Goal: Task Accomplishment & Management: Complete application form

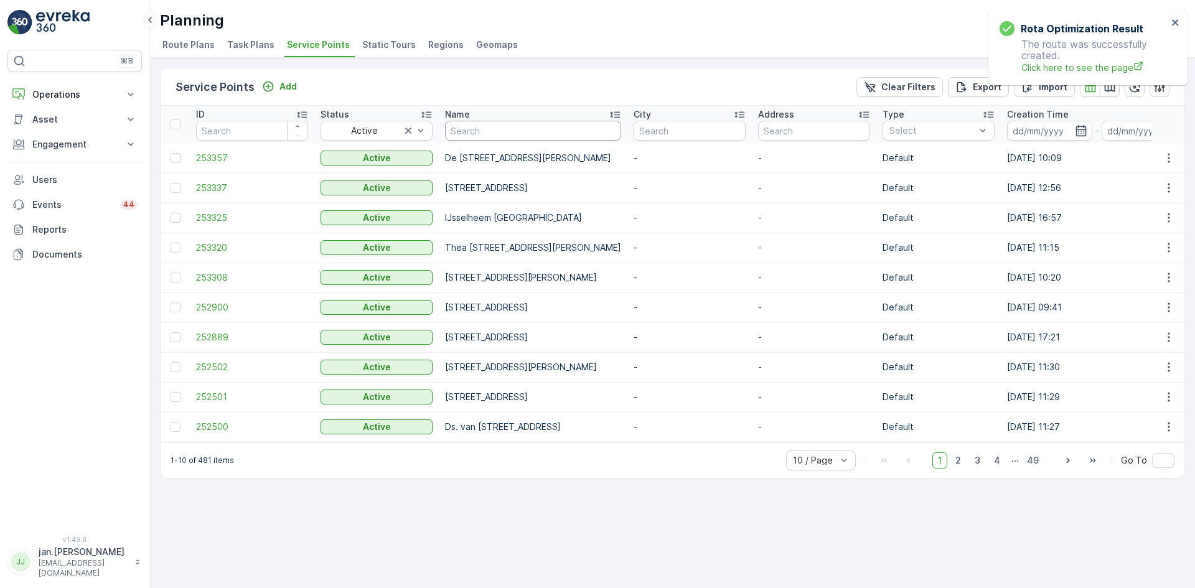
click at [515, 130] on input "text" at bounding box center [533, 131] width 176 height 20
type input "park"
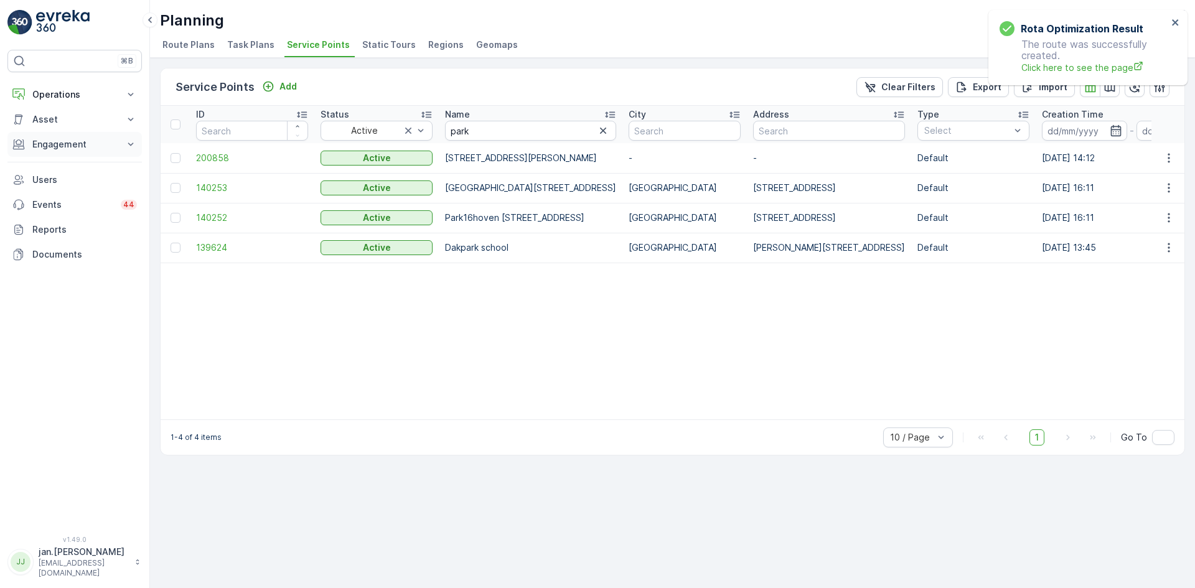
click at [51, 142] on p "Engagement" at bounding box center [74, 144] width 85 height 12
click at [65, 217] on p "Service Points" at bounding box center [62, 218] width 60 height 12
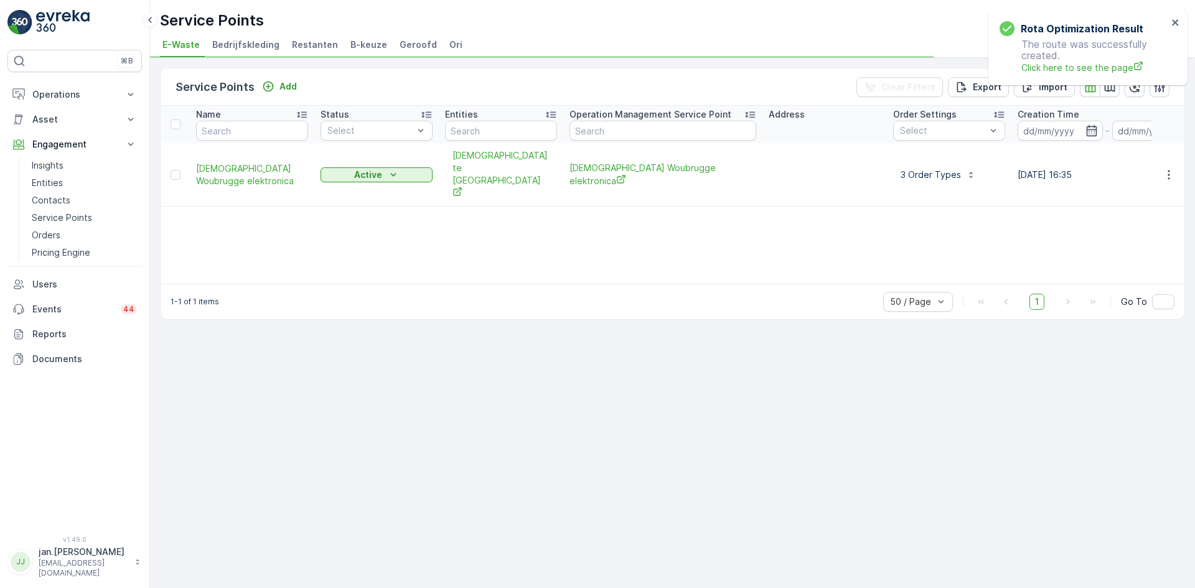
click at [449, 45] on span "Ori" at bounding box center [455, 45] width 13 height 12
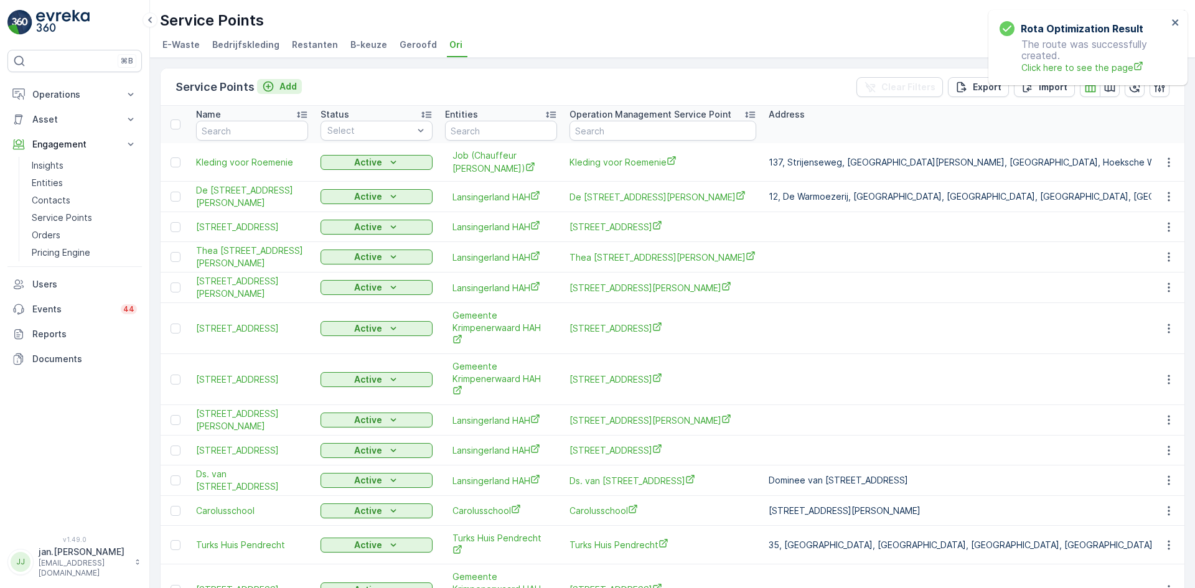
click at [279, 82] on p "Add" at bounding box center [287, 86] width 17 height 12
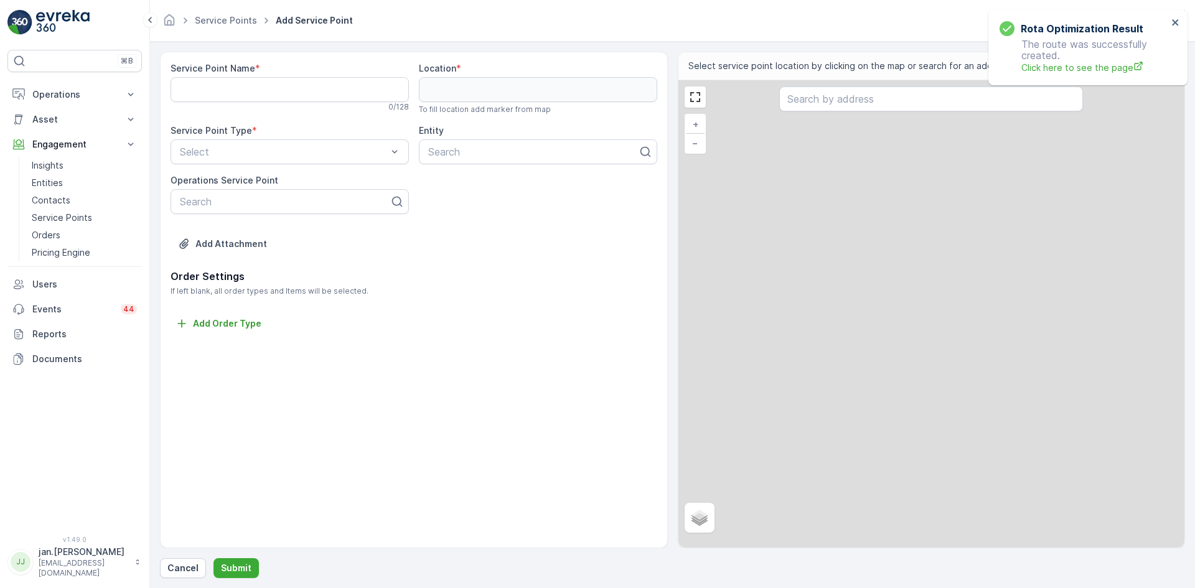
click at [240, 102] on div "0 / 128" at bounding box center [290, 107] width 238 height 10
click at [240, 98] on Name "Service Point Name" at bounding box center [290, 89] width 238 height 25
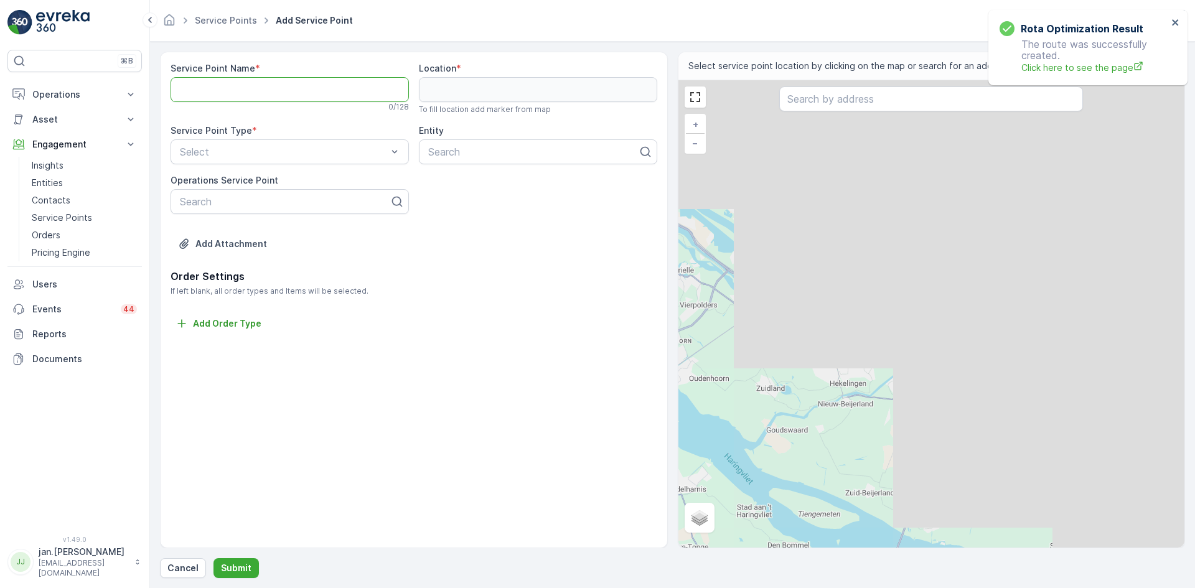
paste Name "[STREET_ADDRESS]"
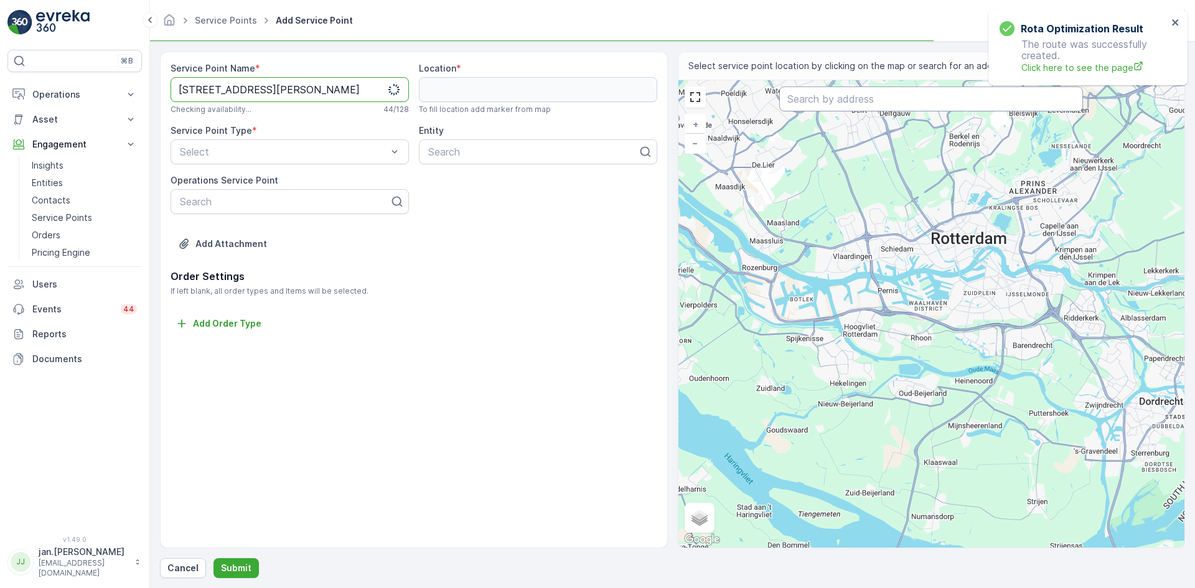
type Name "[STREET_ADDRESS]"
click at [807, 104] on input "text" at bounding box center [931, 99] width 304 height 25
paste input "[STREET_ADDRESS]"
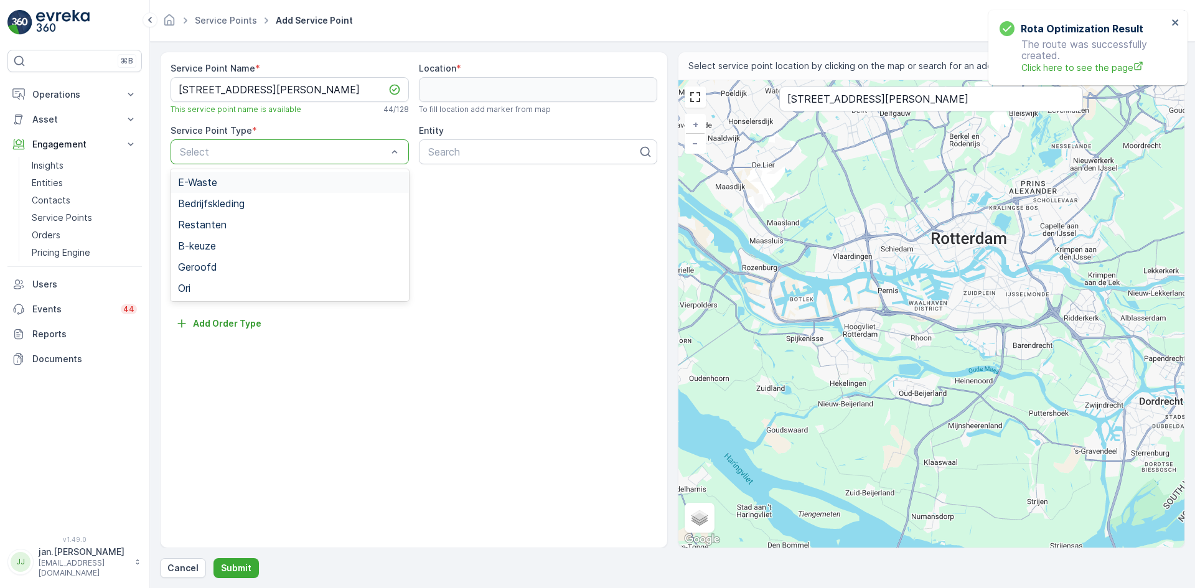
click at [291, 154] on div at bounding box center [284, 151] width 210 height 11
click at [898, 97] on input "[STREET_ADDRESS]" at bounding box center [931, 99] width 304 height 25
click at [1006, 98] on input "[STREET_ADDRESS]" at bounding box center [931, 99] width 304 height 25
type input "Parkstraat 71, 2652DJ te Berkel en Rodenrij"
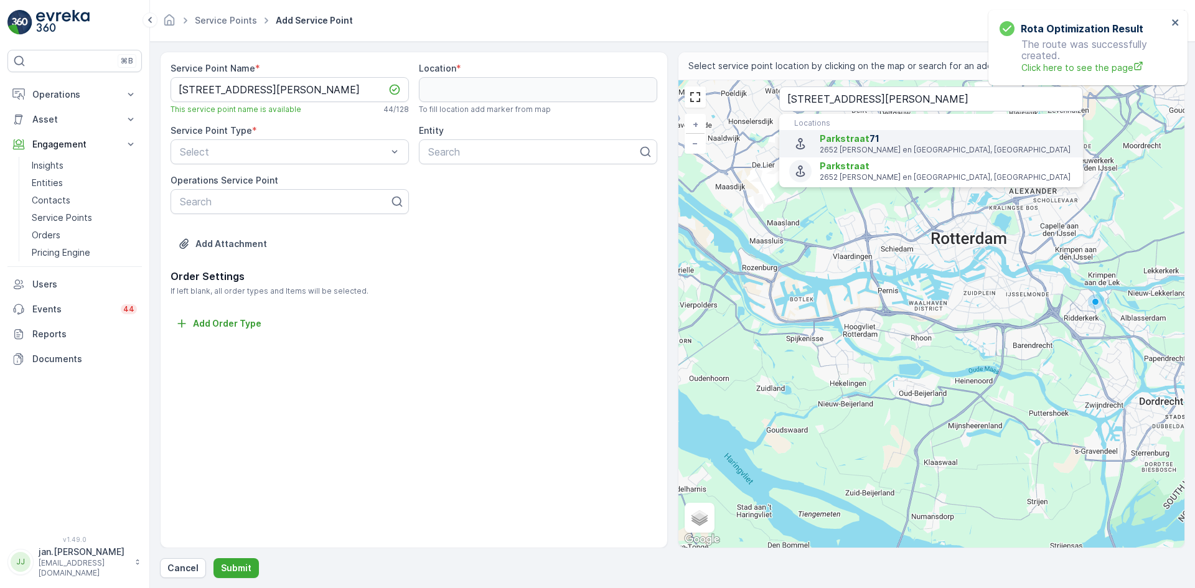
click at [860, 143] on span "Parkstraat" at bounding box center [845, 138] width 50 height 11
type input "51.994101,4.4685915"
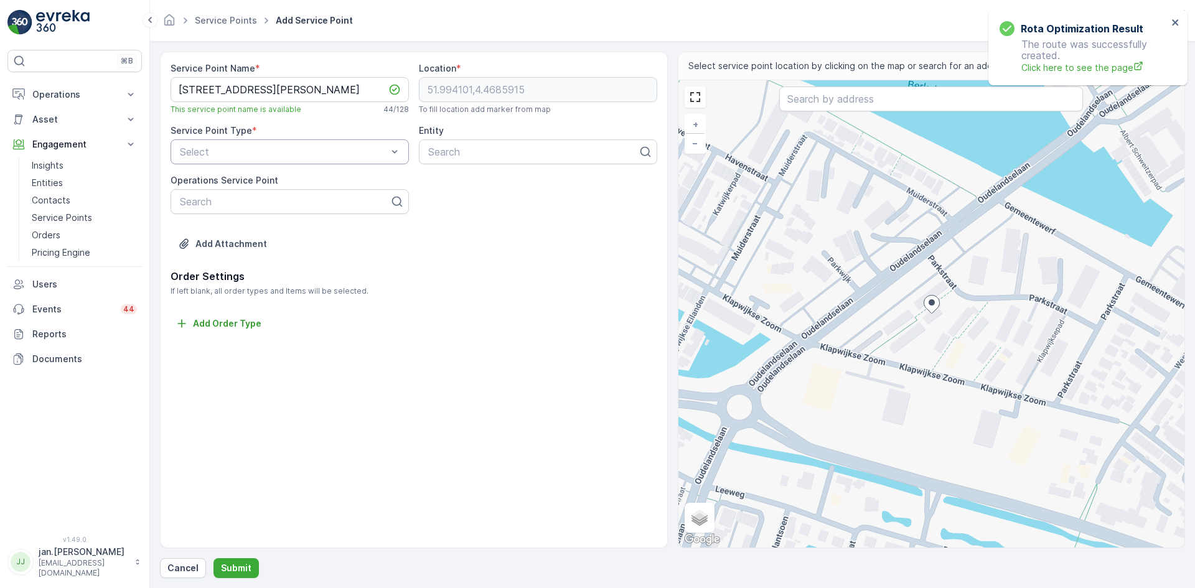
click at [310, 152] on div at bounding box center [284, 151] width 210 height 11
click at [189, 293] on span "Ori" at bounding box center [184, 288] width 12 height 11
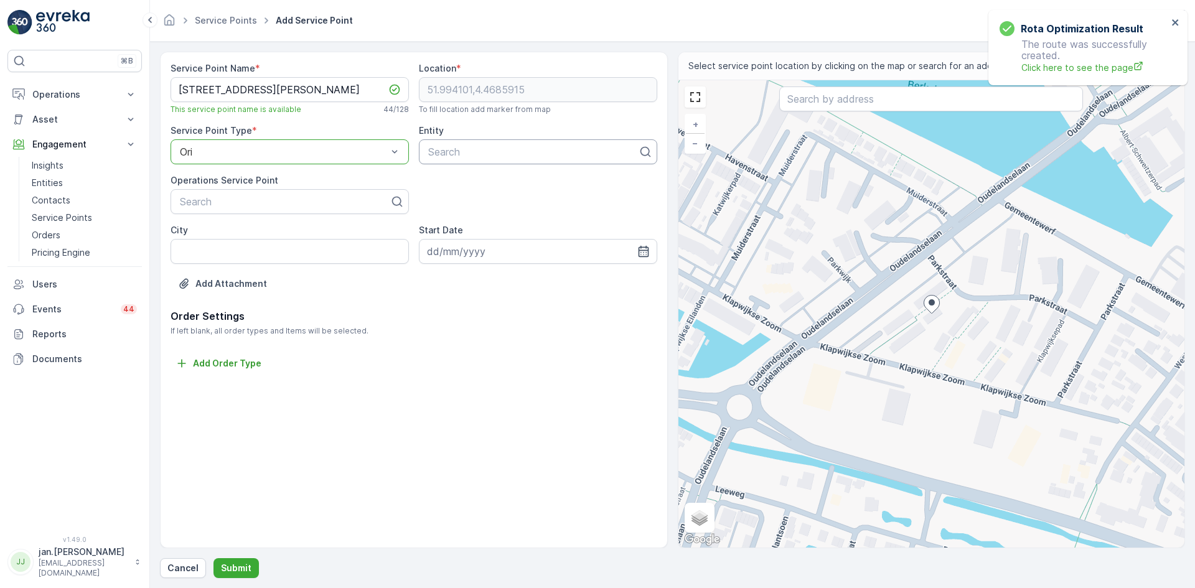
click at [456, 148] on div at bounding box center [533, 151] width 212 height 11
type input "labn"
click at [455, 149] on div at bounding box center [533, 151] width 212 height 11
type input "hah"
click at [467, 185] on span "Lansingerland HAH" at bounding box center [470, 182] width 88 height 11
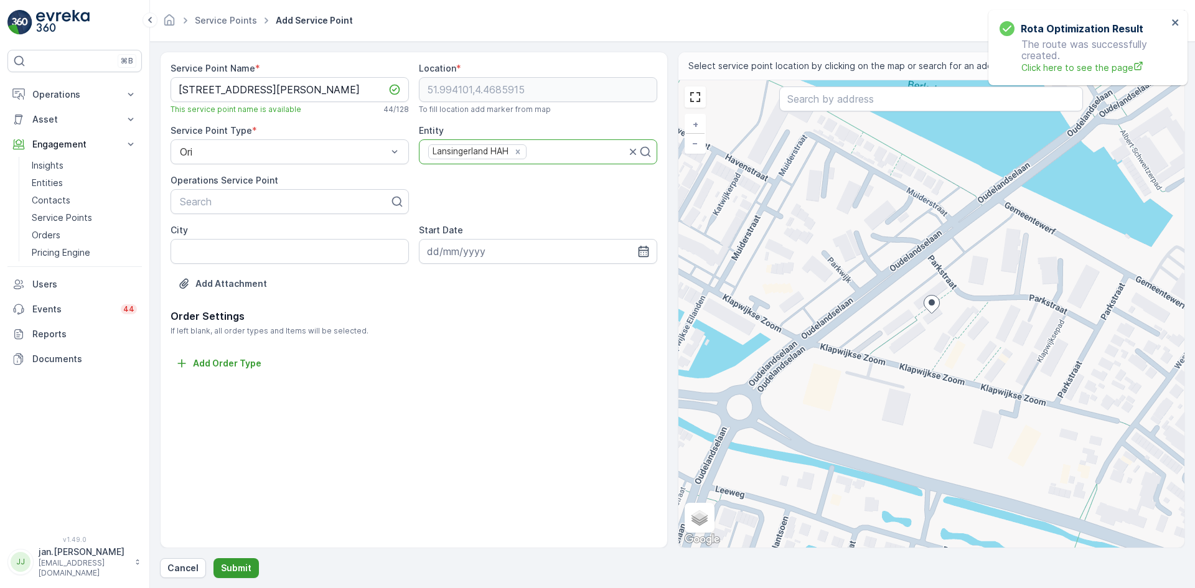
click at [242, 562] on p "Submit" at bounding box center [236, 568] width 30 height 12
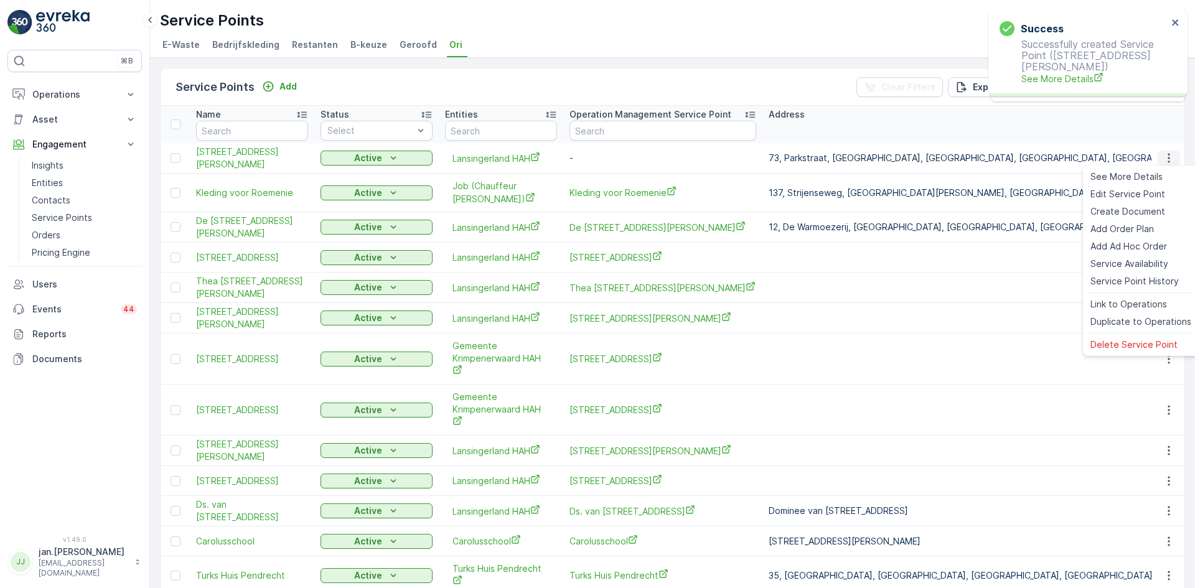
click at [1168, 159] on icon "button" at bounding box center [1169, 158] width 2 height 9
click at [1128, 323] on span "Duplicate to Operations" at bounding box center [1140, 322] width 101 height 12
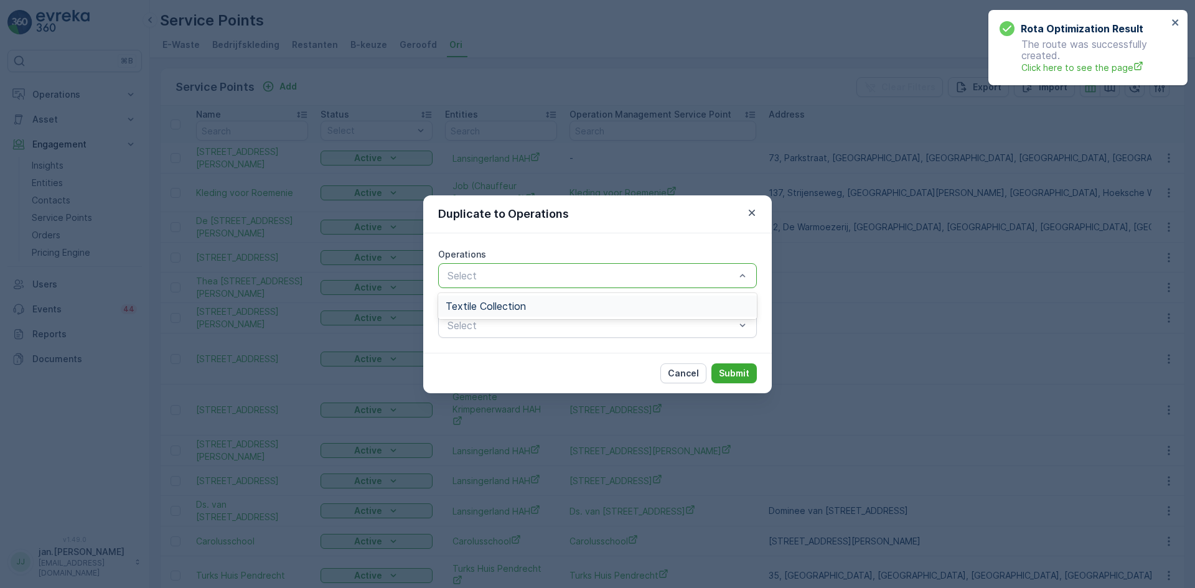
click at [569, 278] on div at bounding box center [591, 275] width 290 height 11
click at [530, 302] on div "Textile Collection" at bounding box center [598, 306] width 304 height 11
click at [734, 378] on p "Submit" at bounding box center [734, 373] width 30 height 12
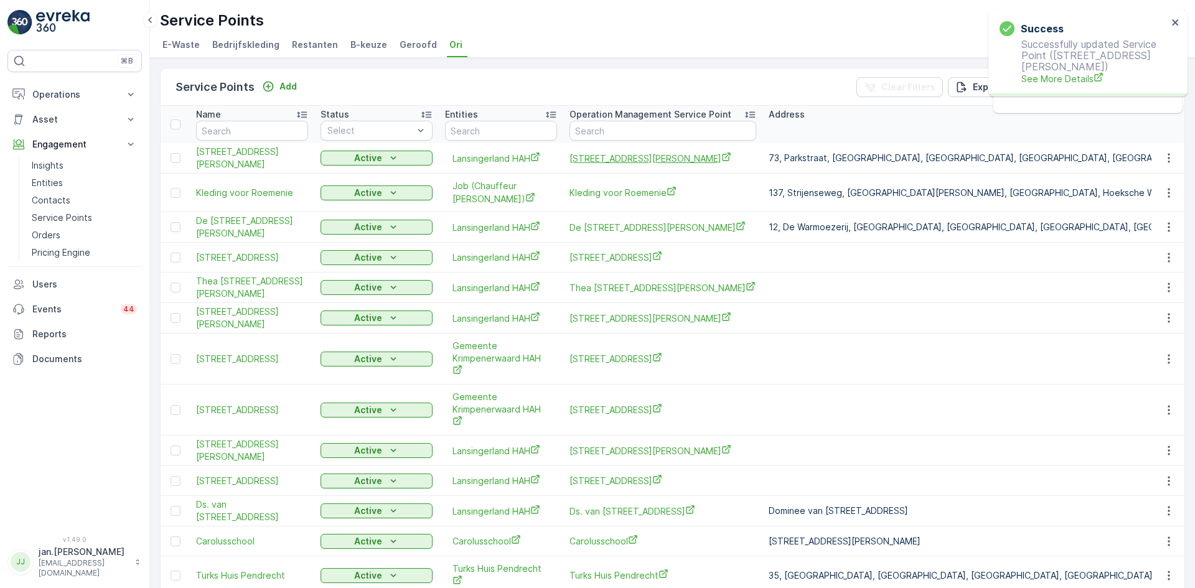
click at [599, 157] on span "Parkstraat 71, 2652DJ te Berkel en Rodenrijs" at bounding box center [663, 158] width 187 height 13
click at [287, 87] on p "Add" at bounding box center [287, 86] width 17 height 12
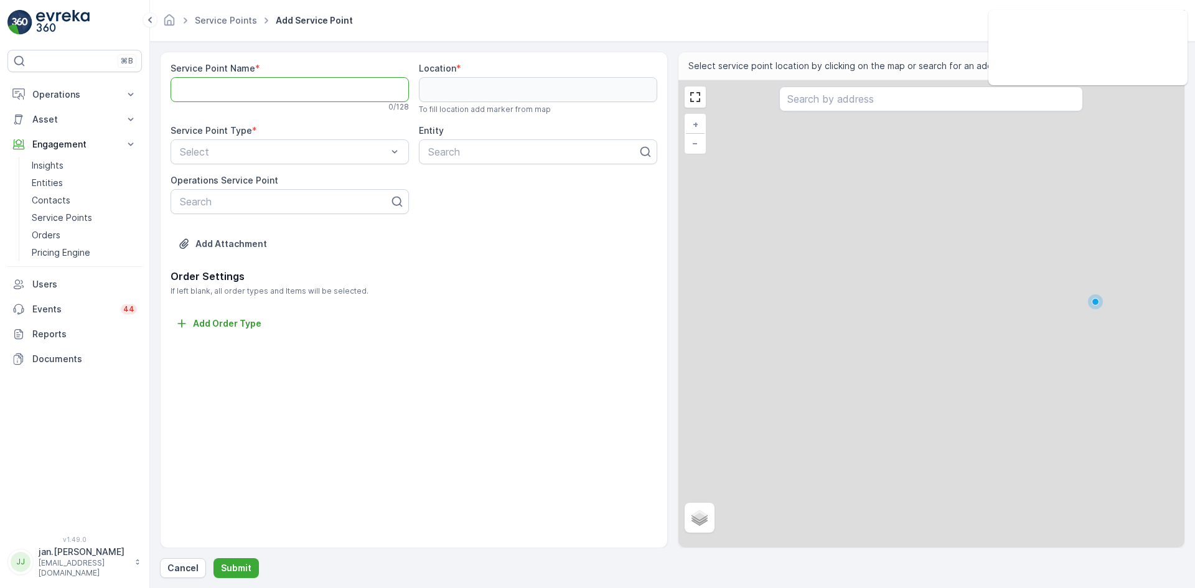
click at [222, 98] on Name "Service Point Name" at bounding box center [290, 89] width 238 height 25
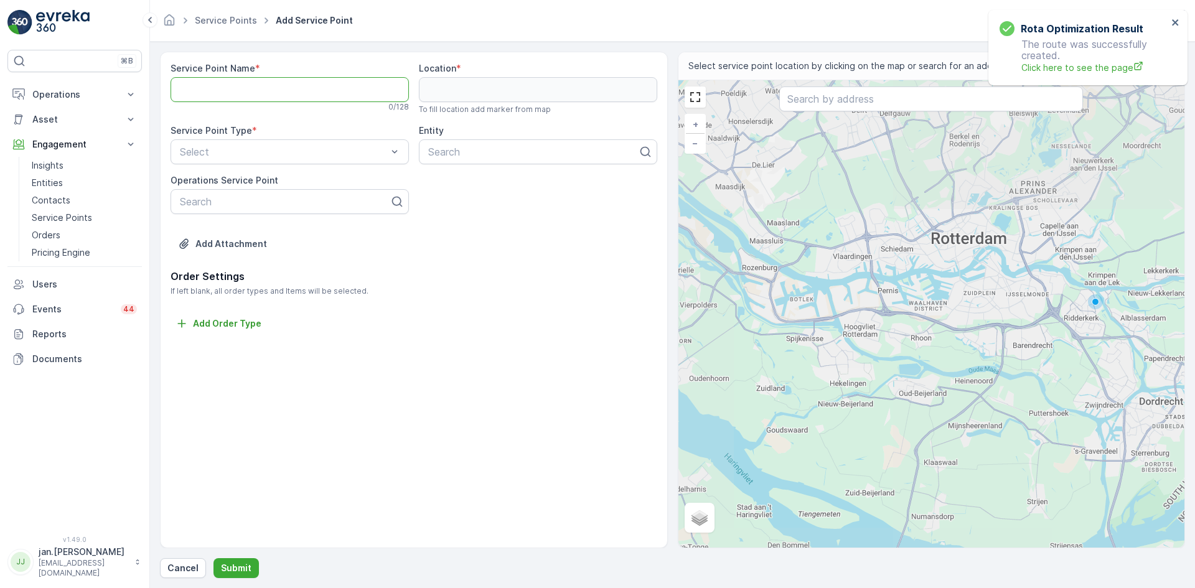
paste Name "Parkstraat 45, 2652DJ te Berkel en Rodenrijs"
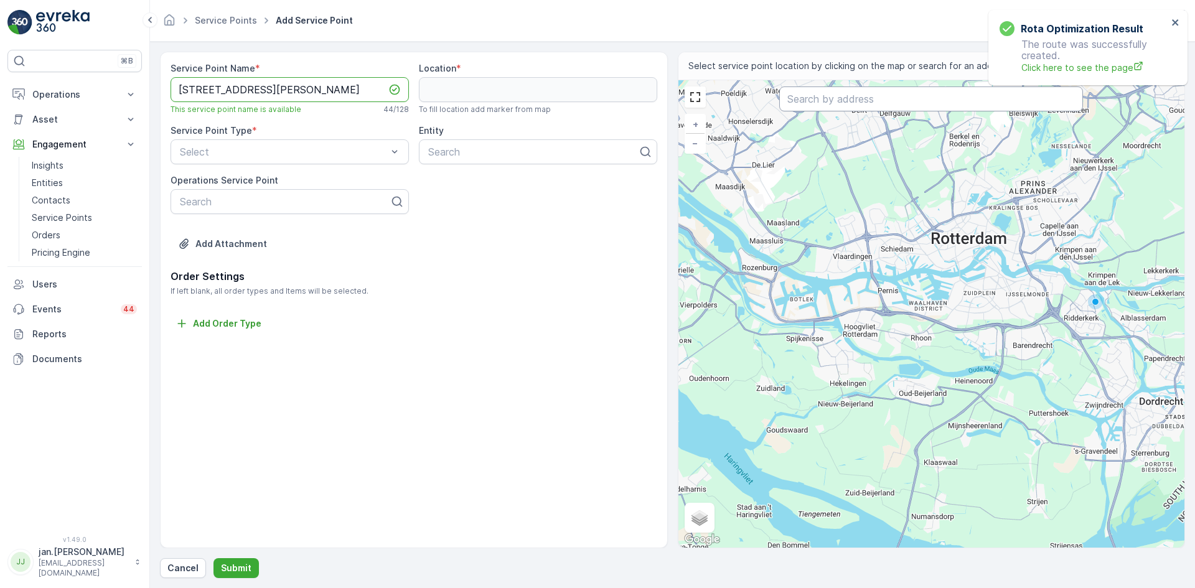
type Name "Parkstraat 45, 2652DJ te Berkel en Rodenrijs"
click at [812, 103] on input "text" at bounding box center [931, 99] width 304 height 25
paste input "Parkstraat 45, 2652DJ te Berkel en Rodenrijs"
type input "Parkstraat 45, 2652DJ te Berkel en Rodenrijs"
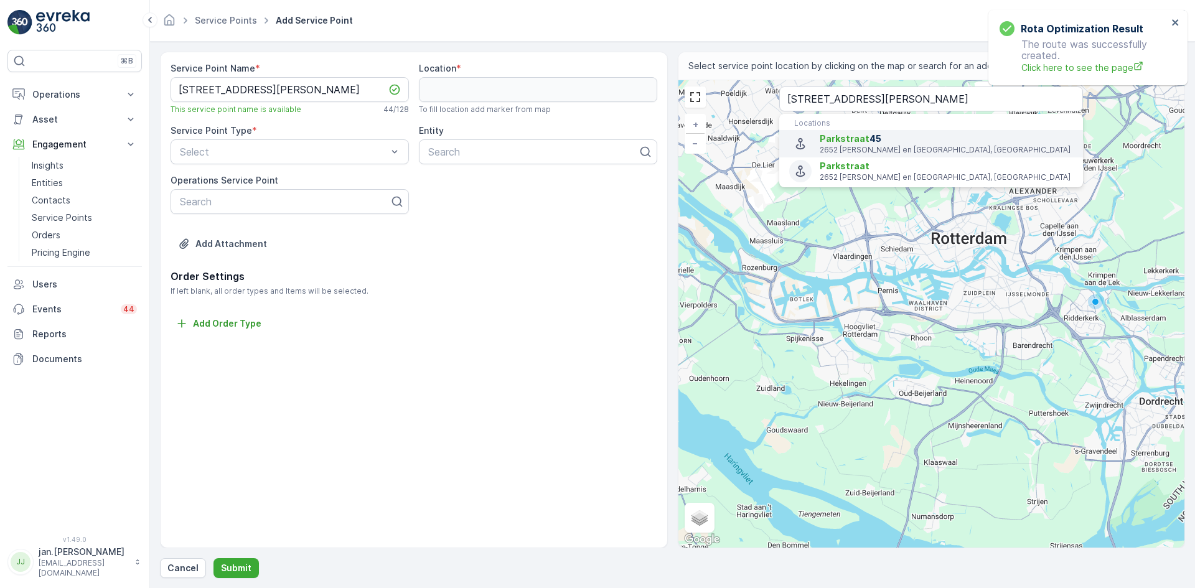
click at [841, 148] on p "2652 DJ Berkel en Rodenrijs, Netherlands" at bounding box center [946, 150] width 253 height 10
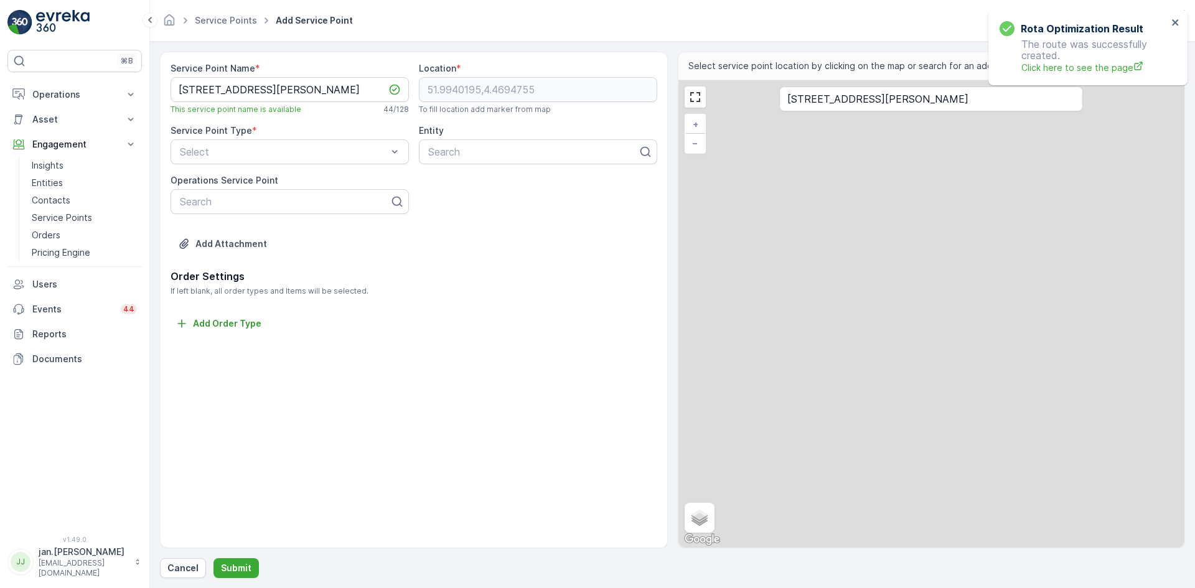
type input "51.9940195,4.4694755"
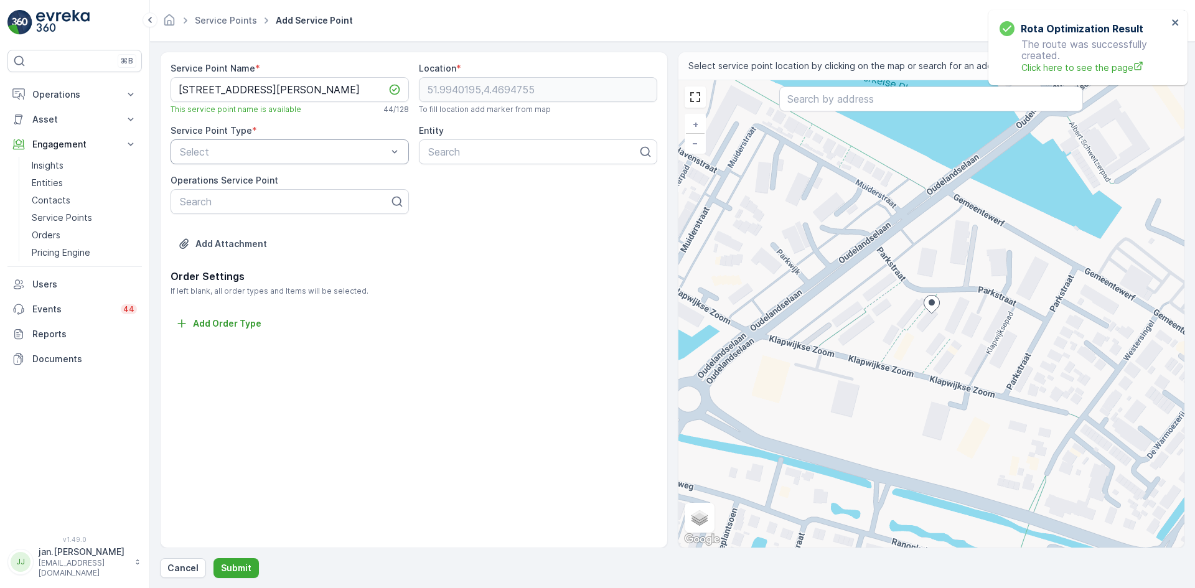
click at [269, 156] on div at bounding box center [284, 151] width 210 height 11
click at [200, 288] on div "Ori" at bounding box center [289, 288] width 223 height 11
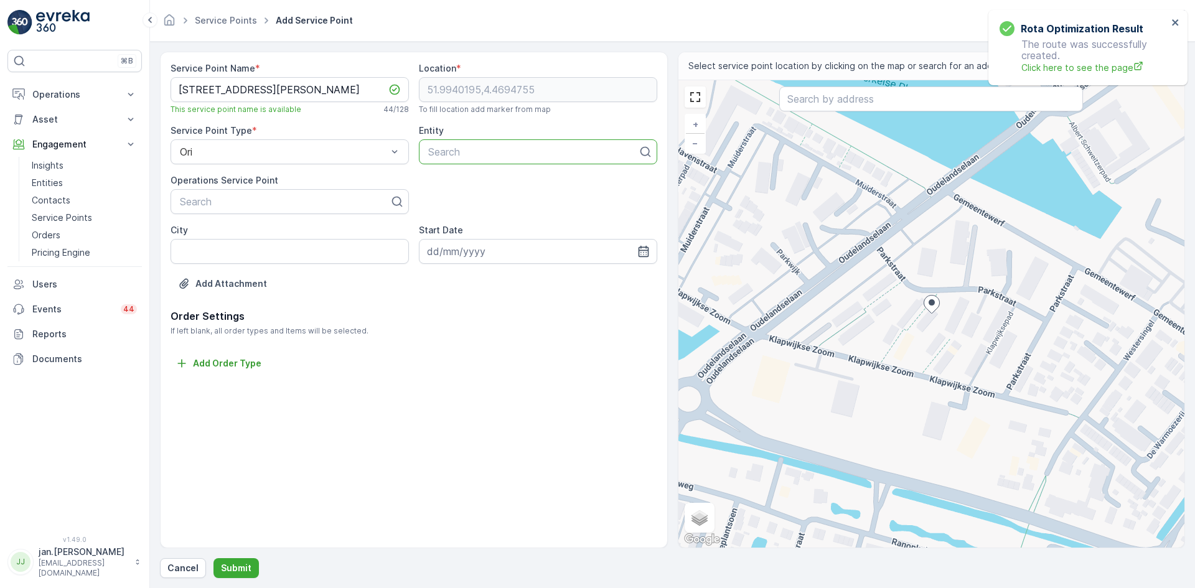
click at [451, 159] on div "Search" at bounding box center [538, 151] width 238 height 25
type input "hah"
click at [462, 183] on span "Lansingerland HAH" at bounding box center [470, 182] width 88 height 11
click at [226, 565] on p "Submit" at bounding box center [236, 568] width 30 height 12
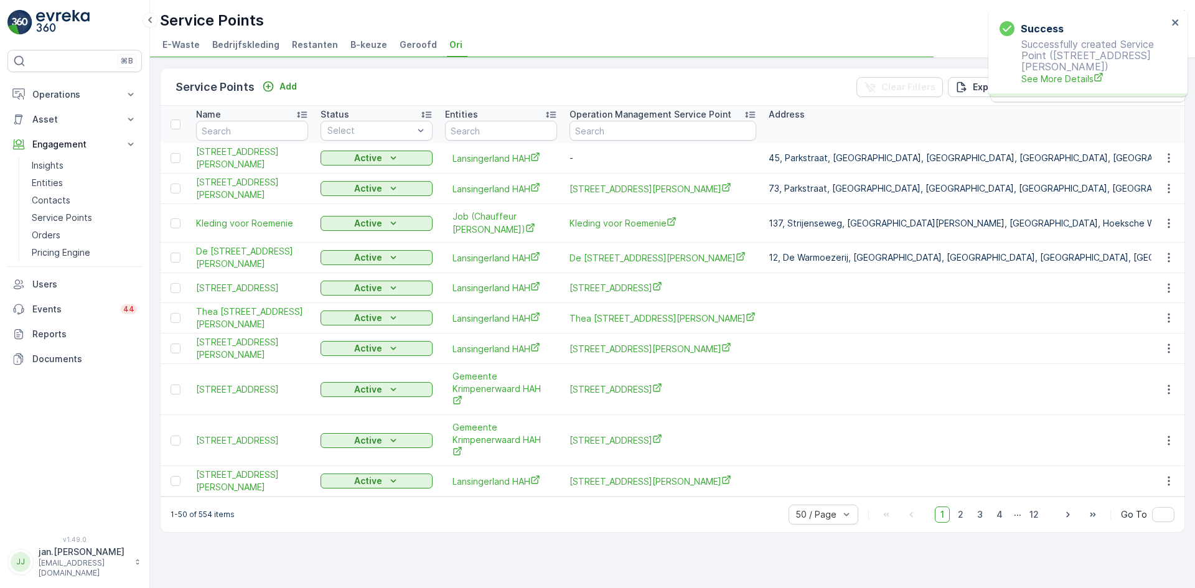
click at [1168, 162] on icon "button" at bounding box center [1169, 158] width 12 height 12
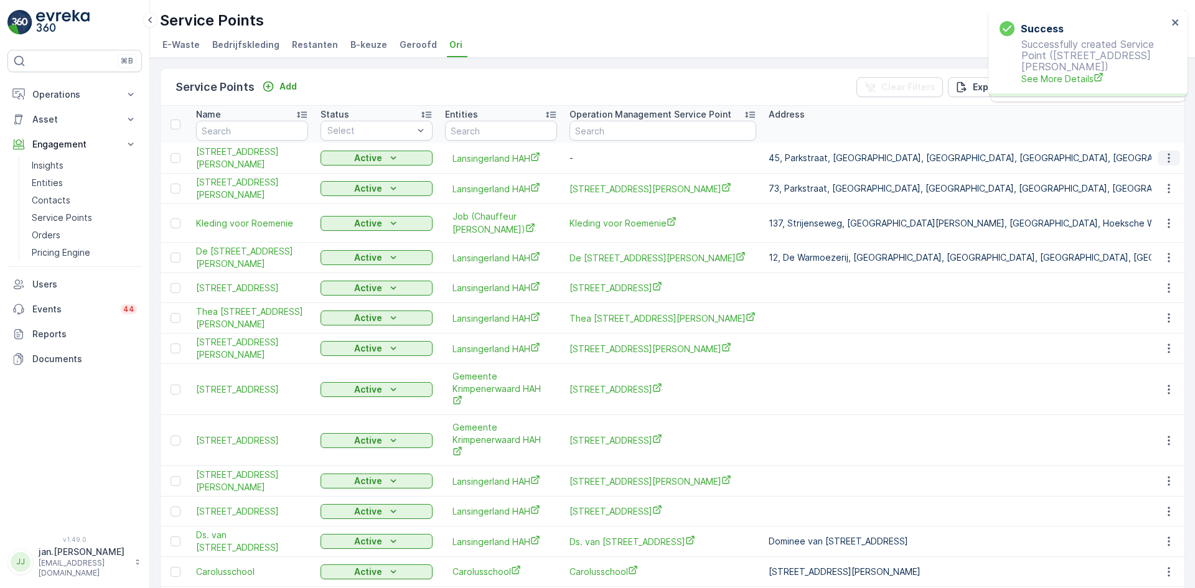
click at [1171, 157] on icon "button" at bounding box center [1169, 158] width 12 height 12
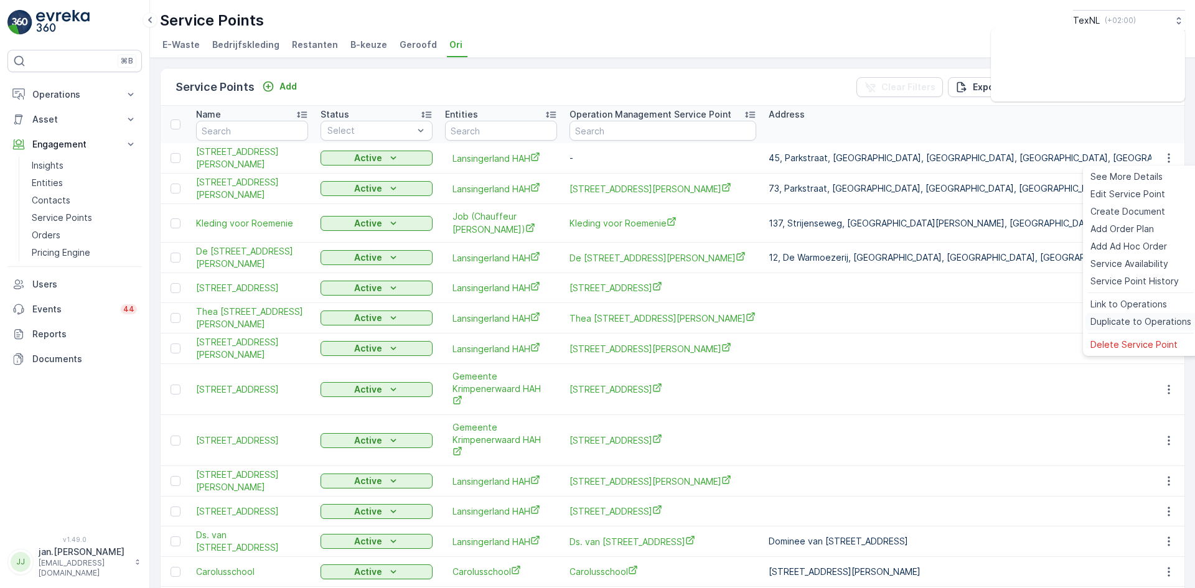
click at [1127, 323] on span "Duplicate to Operations" at bounding box center [1140, 322] width 101 height 12
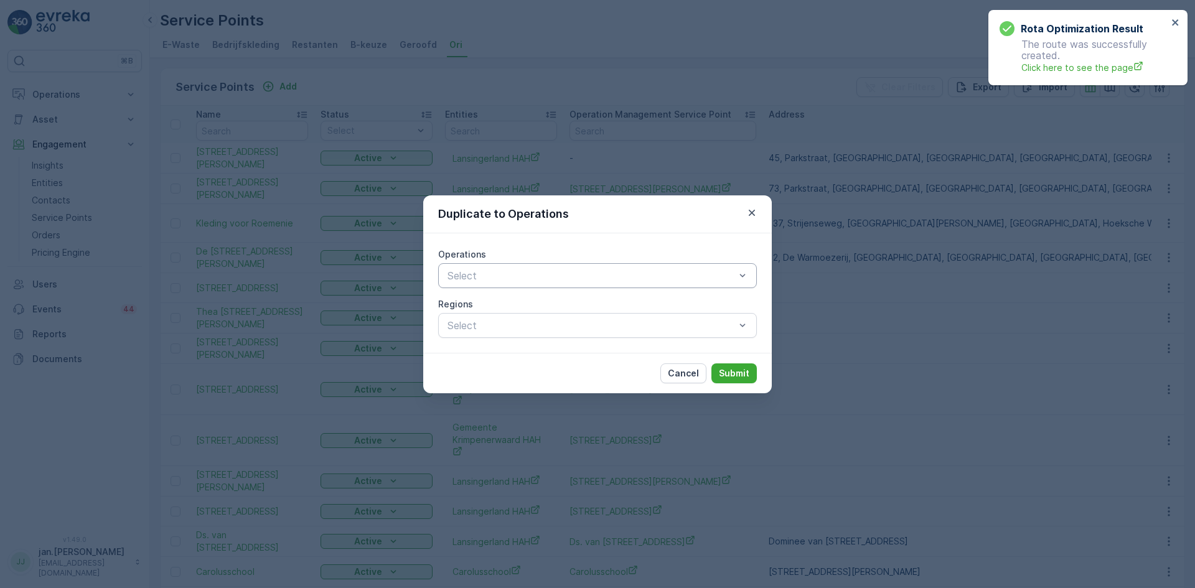
click at [548, 275] on div at bounding box center [591, 275] width 290 height 11
click at [497, 312] on div "Textile Collection" at bounding box center [597, 306] width 319 height 21
click at [725, 368] on p "Submit" at bounding box center [734, 373] width 30 height 12
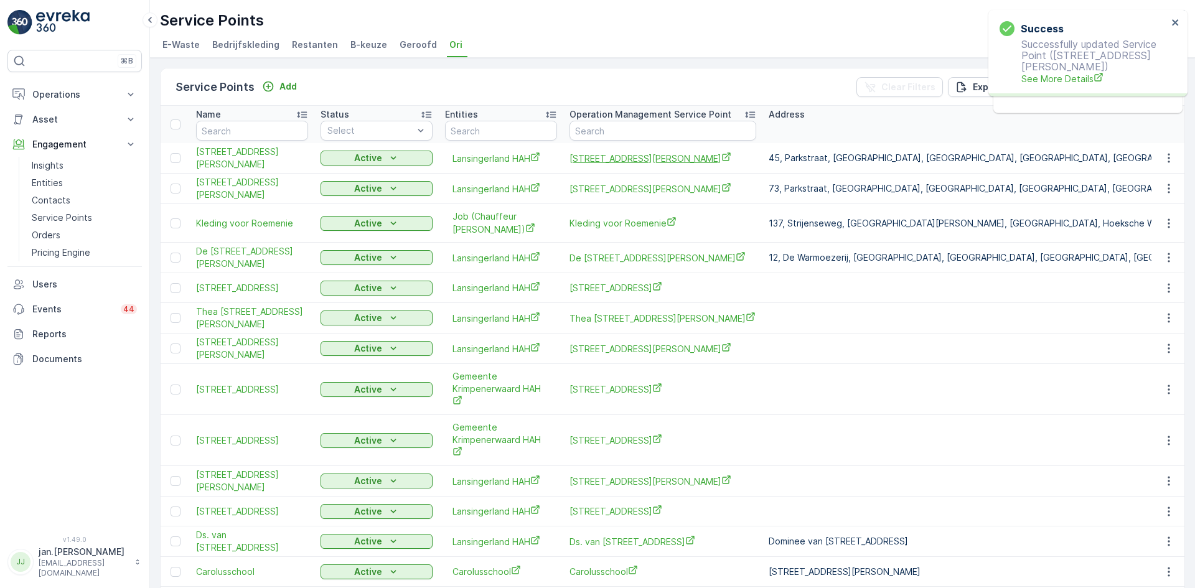
click at [606, 153] on span "Parkstraat 45, 2652DJ te Berkel en Rodenrijs" at bounding box center [663, 158] width 187 height 13
click at [284, 85] on p "Add" at bounding box center [287, 86] width 17 height 12
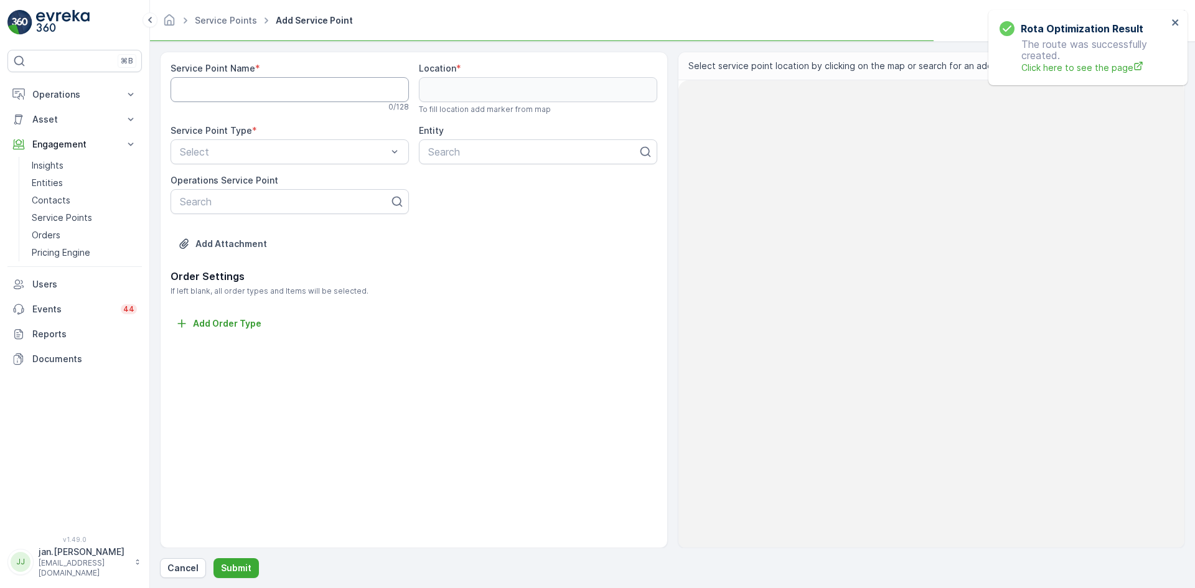
click at [270, 98] on Name "Service Point Name" at bounding box center [290, 89] width 238 height 25
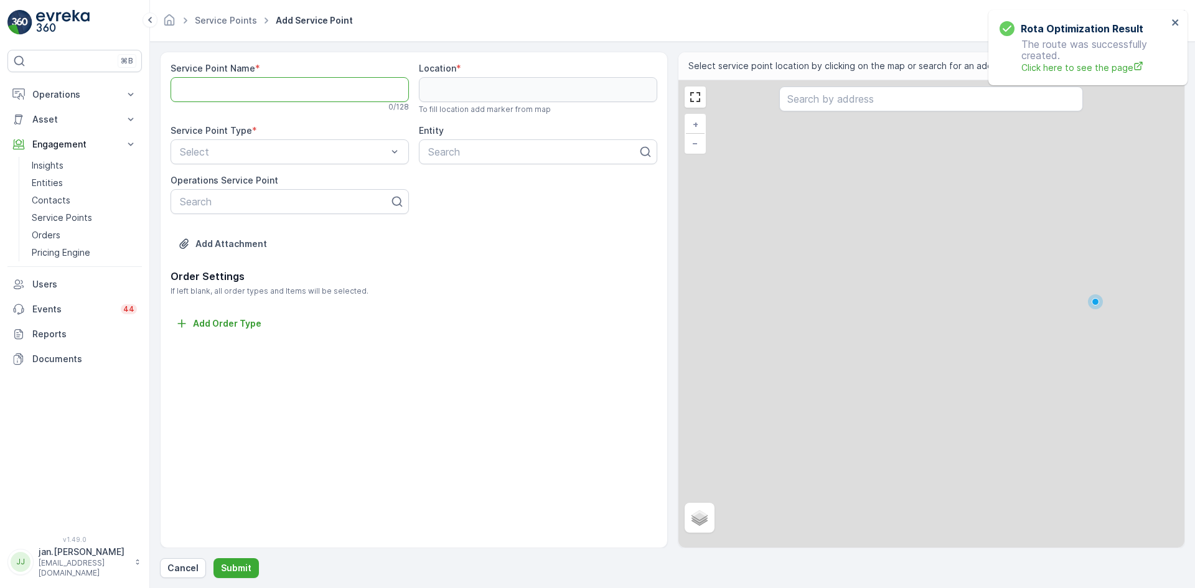
paste Name "De [STREET_ADDRESS]"
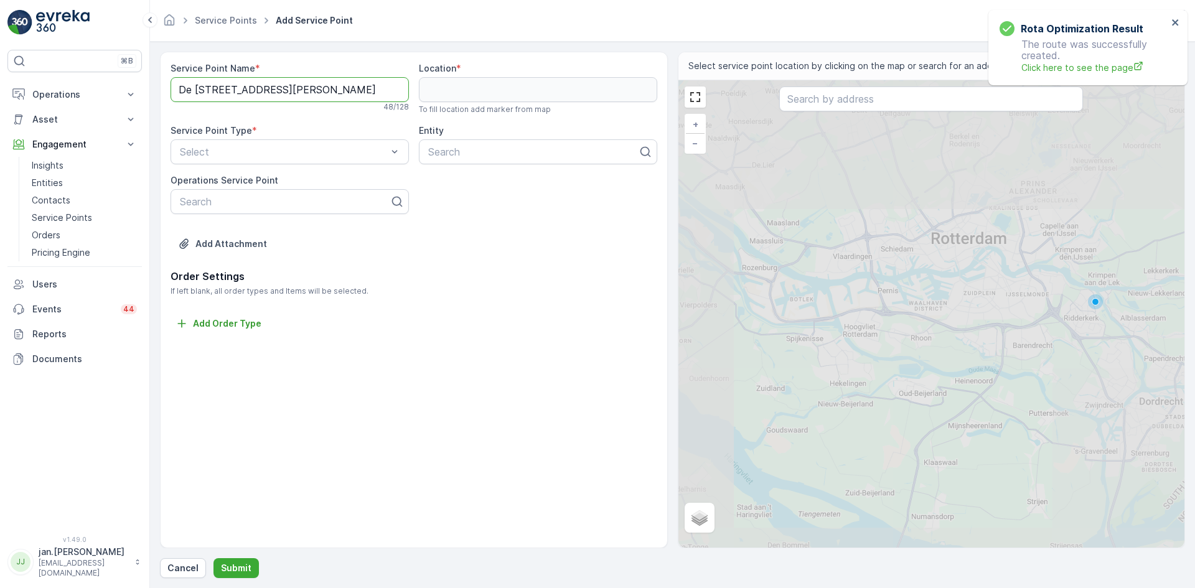
scroll to position [0, 17]
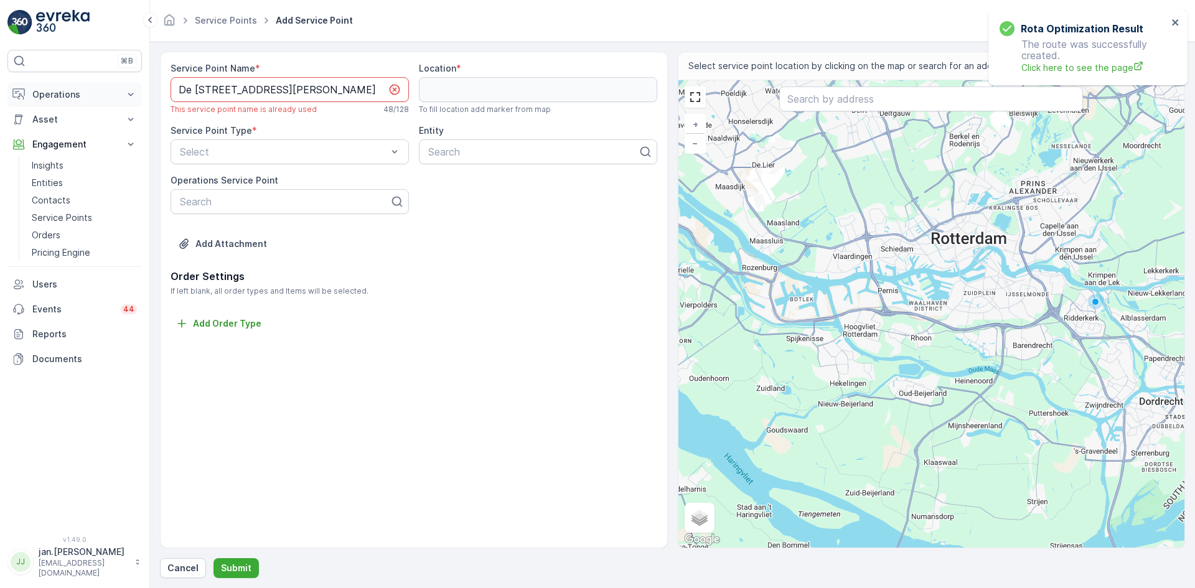
type Name "De [STREET_ADDRESS]"
click at [64, 99] on p "Operations" at bounding box center [74, 94] width 85 height 12
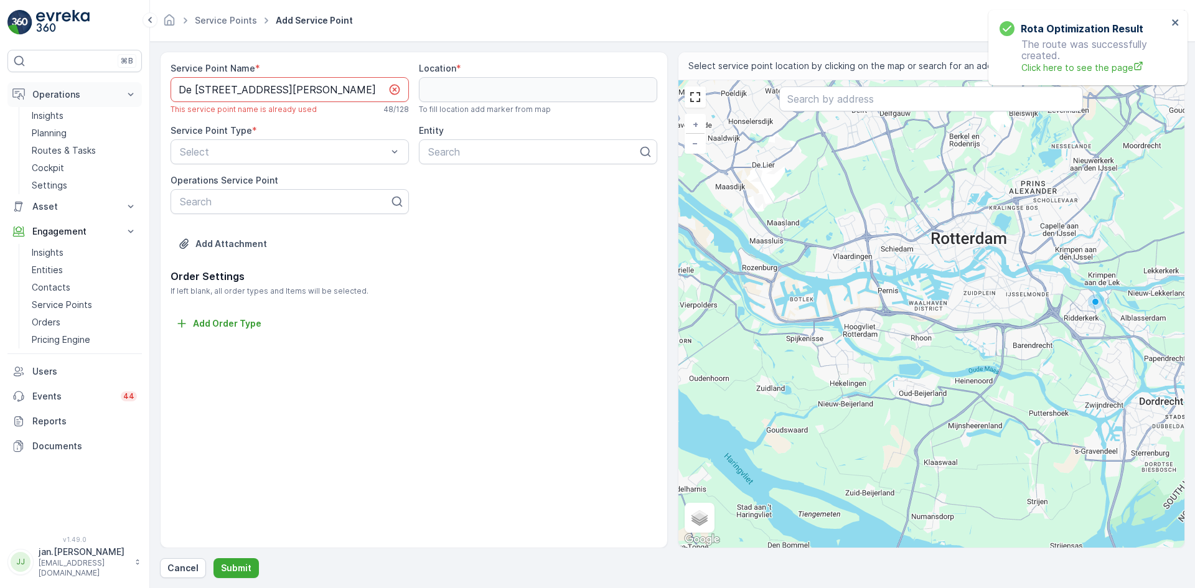
scroll to position [0, 0]
click at [52, 133] on p "Planning" at bounding box center [49, 133] width 35 height 12
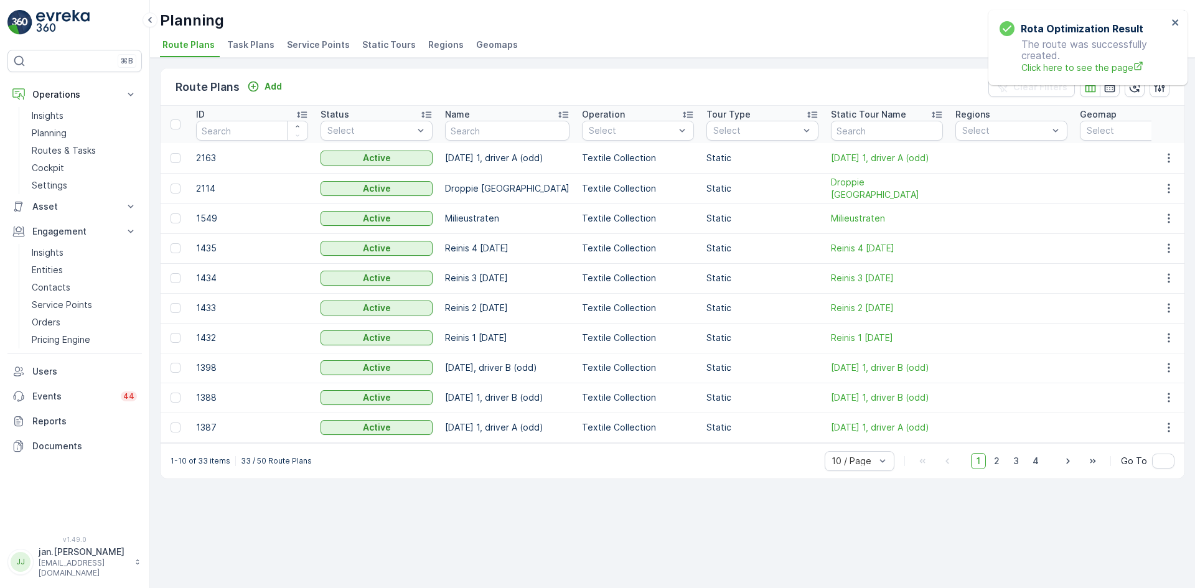
click at [289, 46] on span "Service Points" at bounding box center [318, 45] width 63 height 12
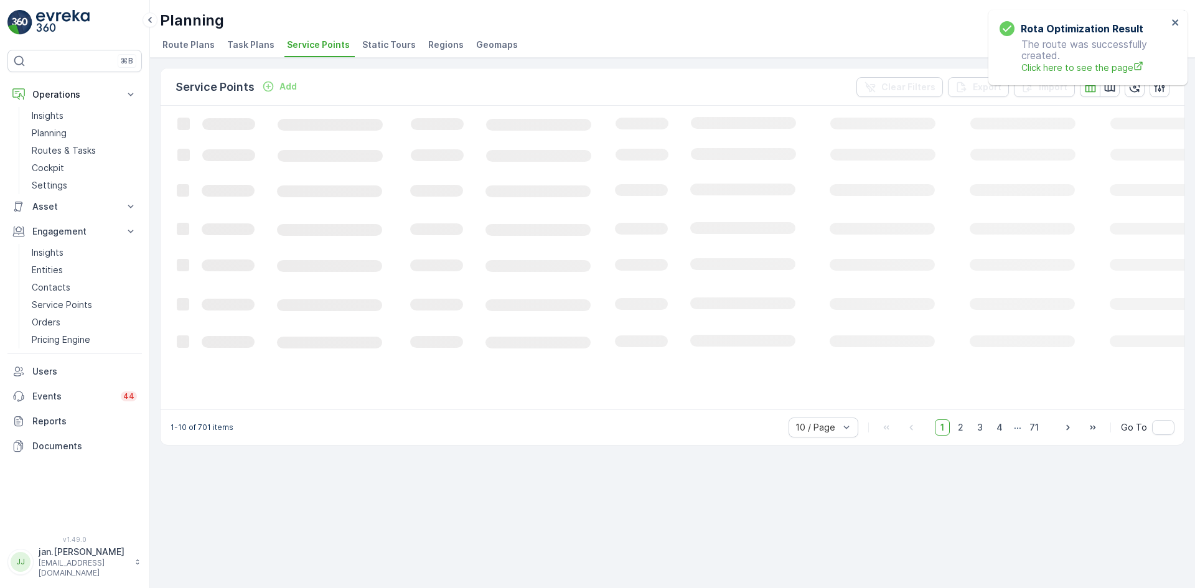
click at [467, 133] on icon "Loading..." at bounding box center [758, 257] width 1195 height 302
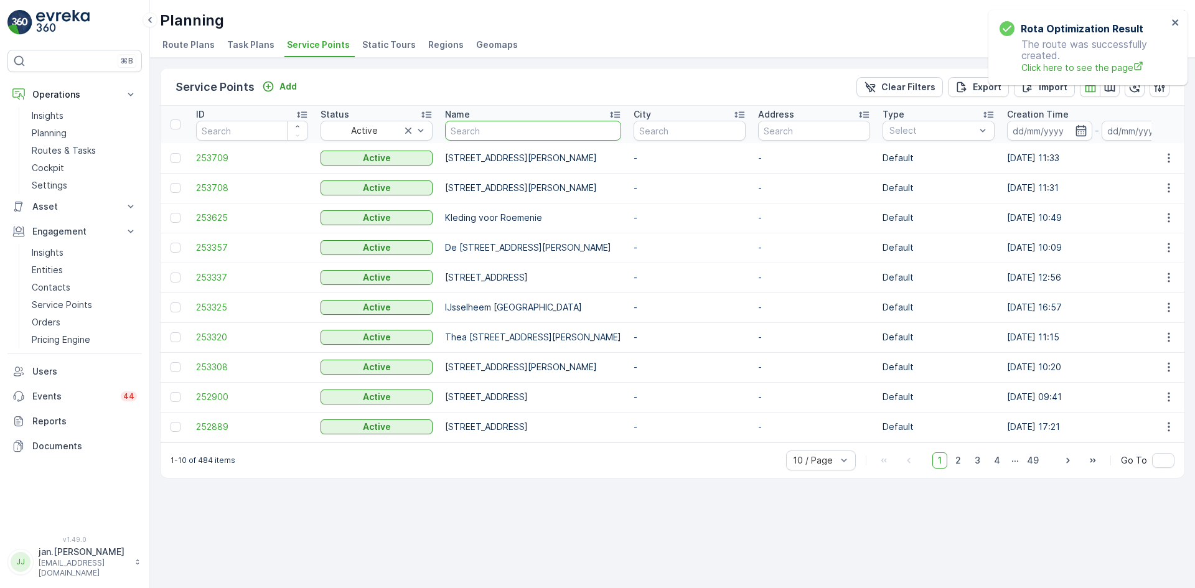
click at [474, 131] on input "text" at bounding box center [533, 131] width 176 height 20
paste input "De [STREET_ADDRESS]"
type input "De [STREET_ADDRESS]"
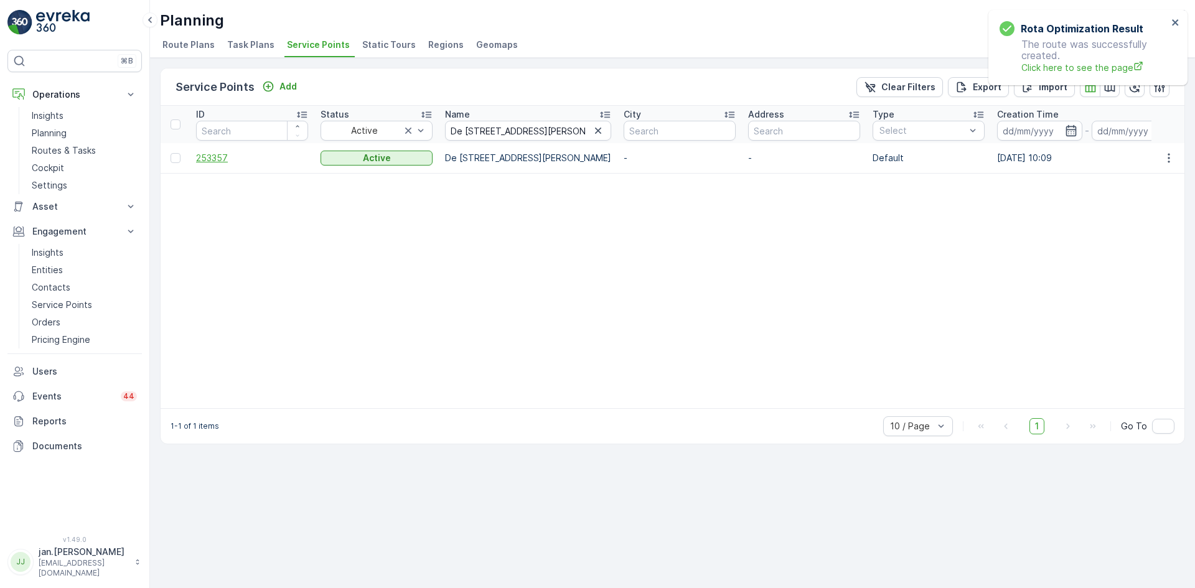
click at [227, 159] on span "253357" at bounding box center [252, 158] width 112 height 12
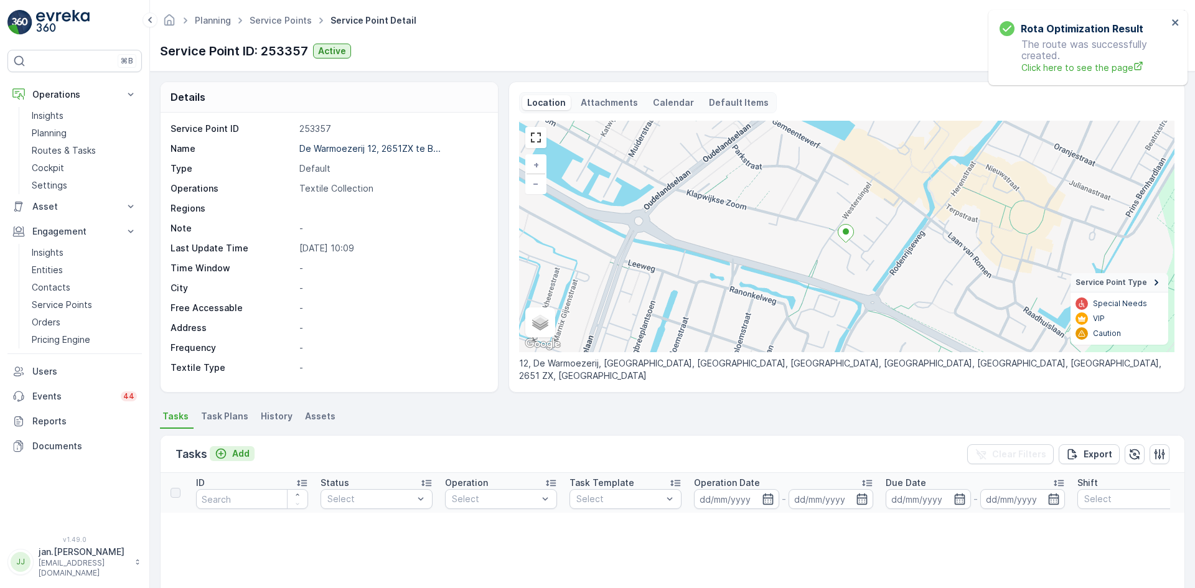
click at [242, 456] on p "Add" at bounding box center [240, 454] width 17 height 12
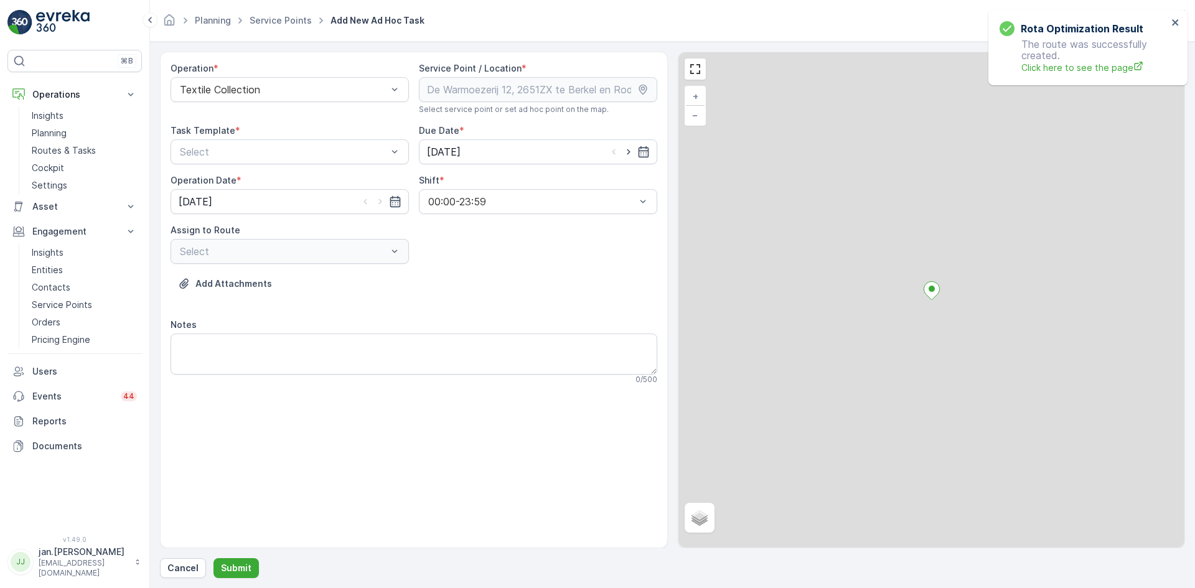
click at [278, 149] on div at bounding box center [284, 151] width 210 height 11
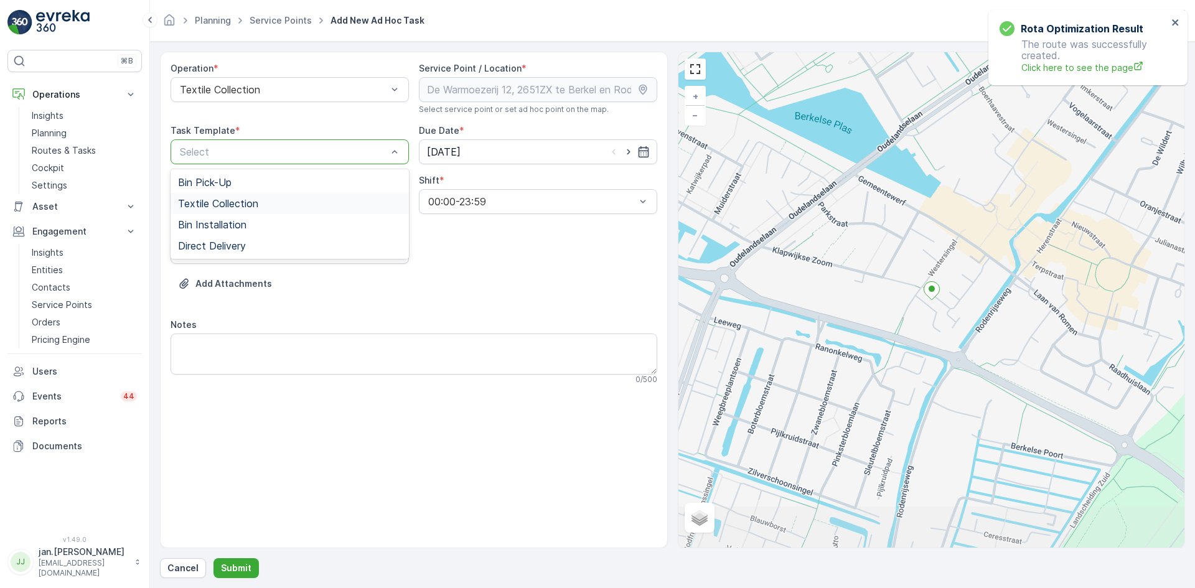
click at [237, 201] on span "Textile Collection" at bounding box center [218, 203] width 80 height 11
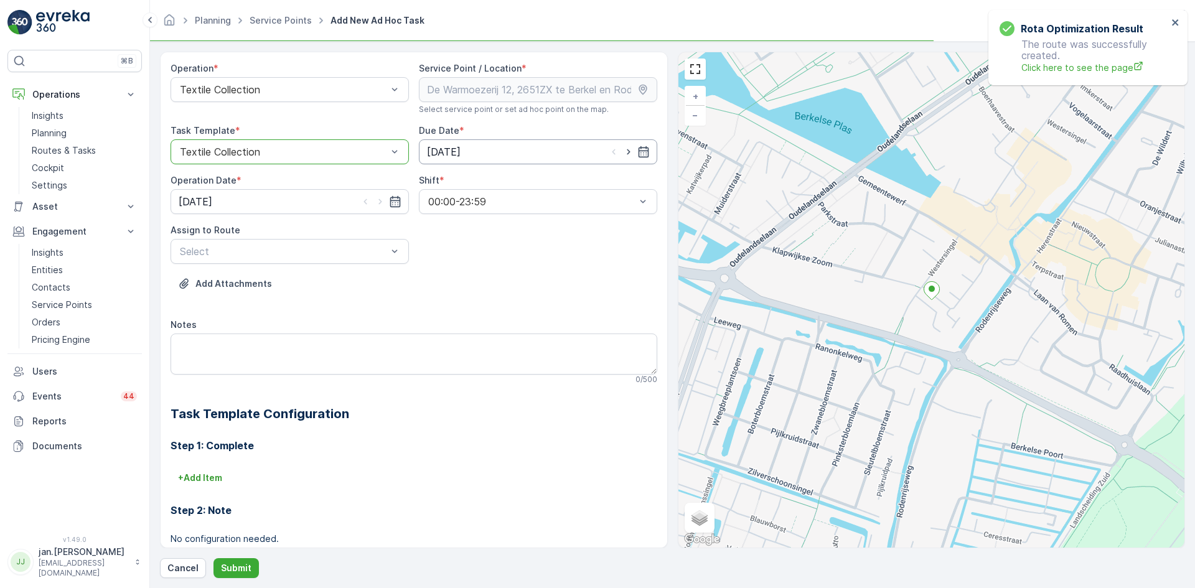
click at [457, 156] on input "04.09.2025" at bounding box center [538, 151] width 238 height 25
click at [461, 279] on div "15" at bounding box center [461, 281] width 20 height 20
type input "15.09.2025"
click at [260, 197] on input "04.09.2025" at bounding box center [290, 201] width 238 height 25
drag, startPoint x: 217, startPoint y: 332, endPoint x: 237, endPoint y: 316, distance: 25.2
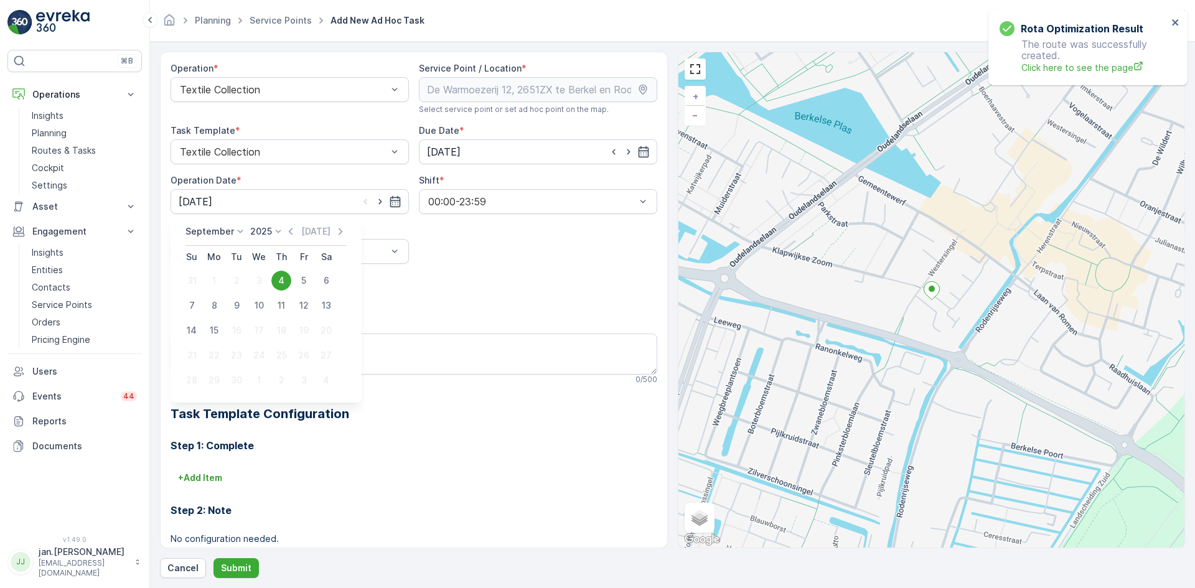
click at [217, 333] on div "15" at bounding box center [214, 331] width 20 height 20
type input "15.09.2025"
click at [299, 247] on div at bounding box center [284, 251] width 210 height 11
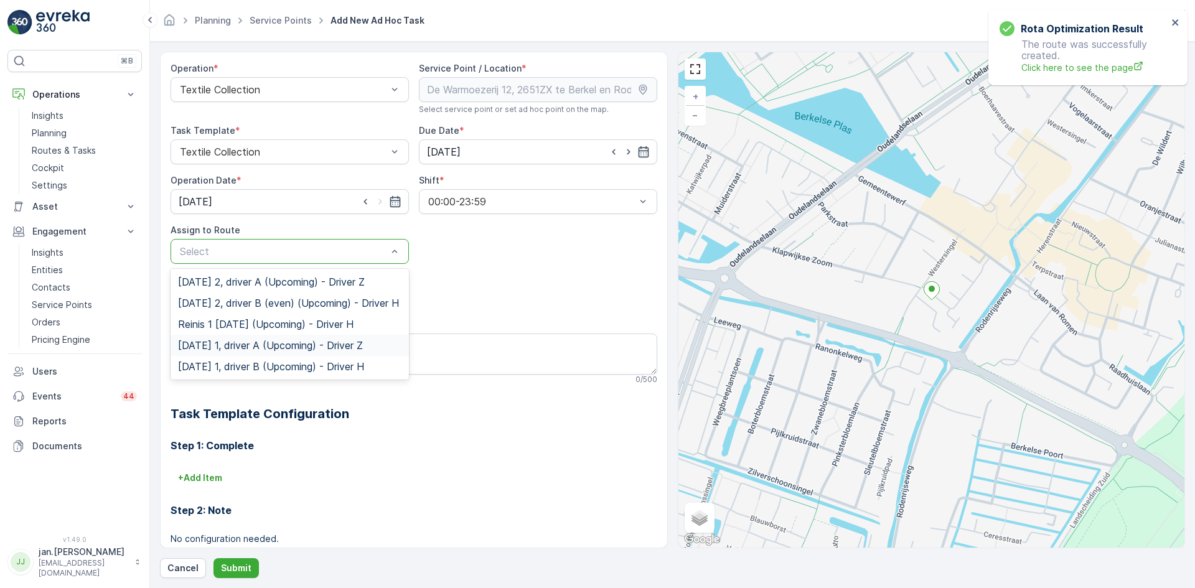
click at [264, 351] on span "Monday 1, driver A (Upcoming) - Driver Z" at bounding box center [270, 345] width 185 height 11
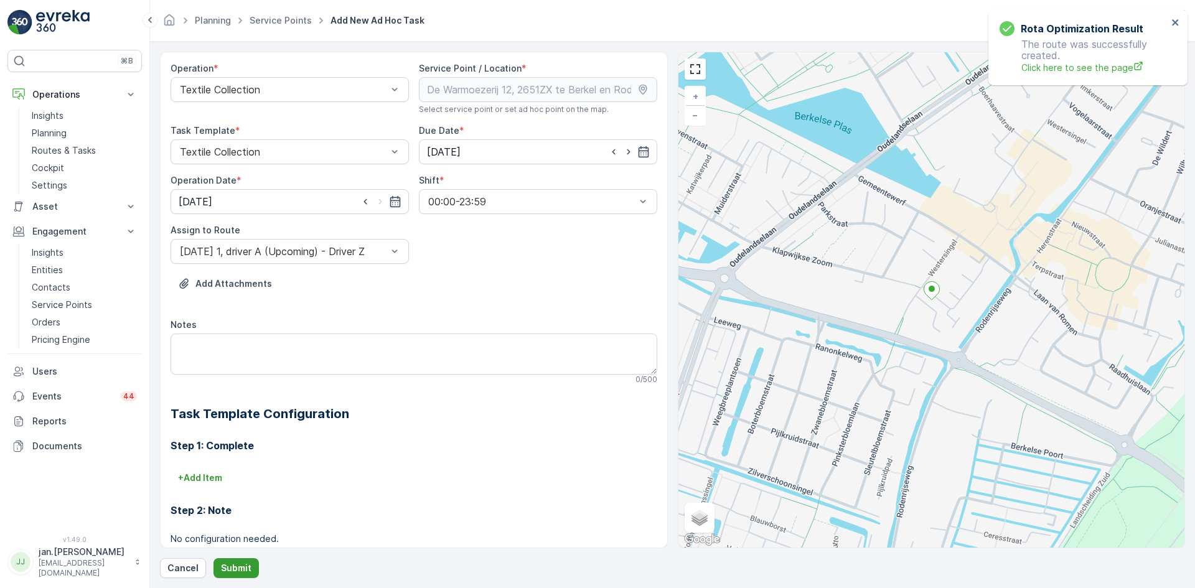
click at [235, 564] on p "Submit" at bounding box center [236, 568] width 30 height 12
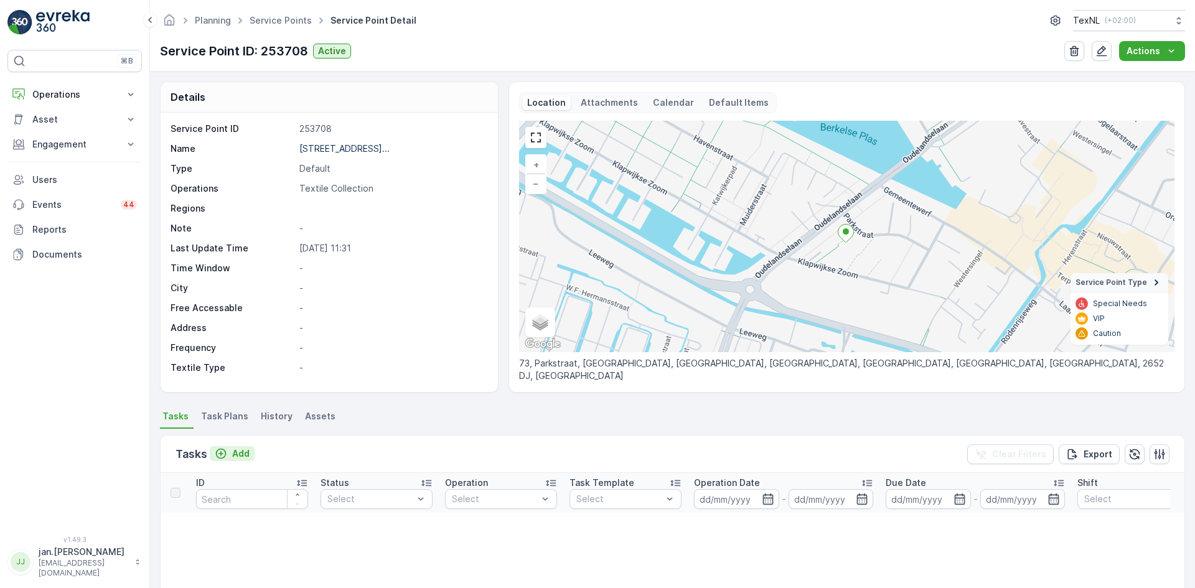
click at [240, 453] on p "Add" at bounding box center [240, 454] width 17 height 12
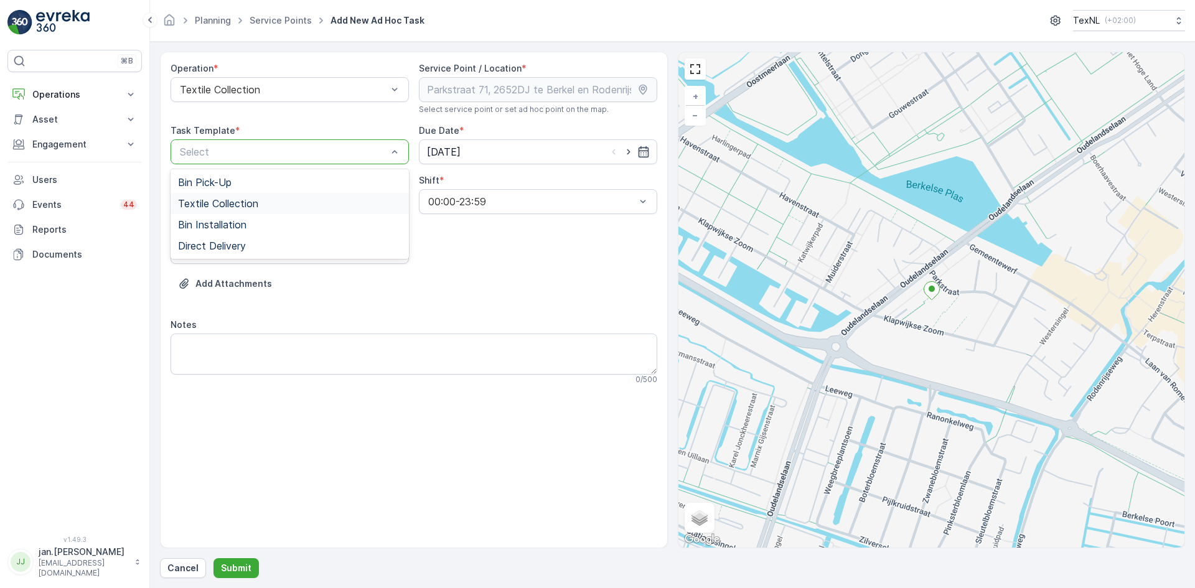
click at [236, 202] on span "Textile Collection" at bounding box center [218, 203] width 80 height 11
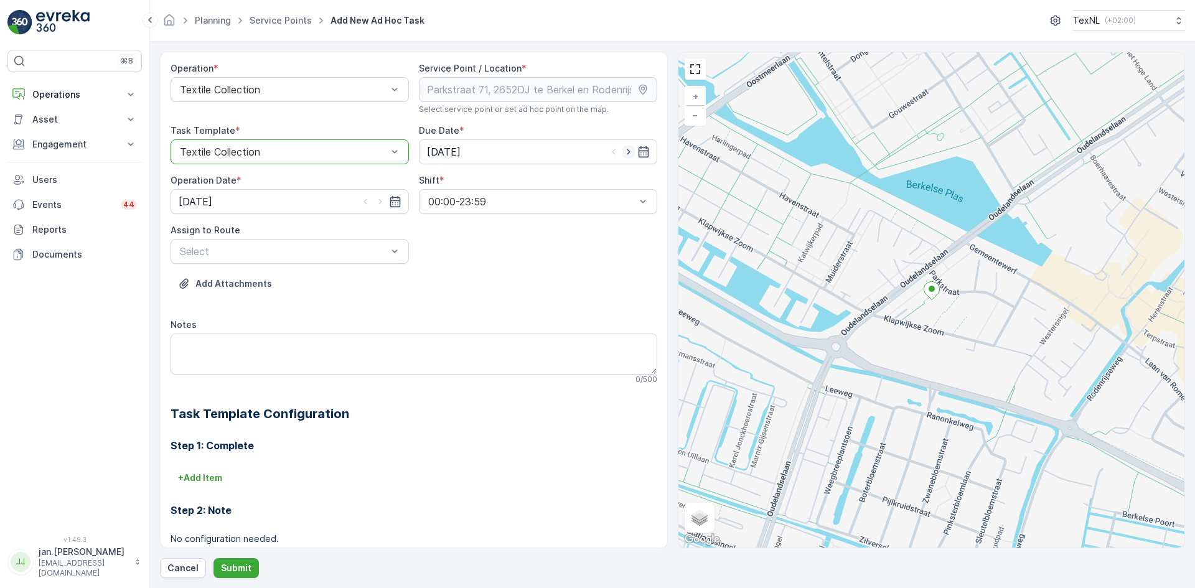
click at [629, 150] on icon "button" at bounding box center [628, 152] width 12 height 12
type input "[DATE]"
click at [377, 205] on icon "button" at bounding box center [380, 201] width 12 height 12
type input "[DATE]"
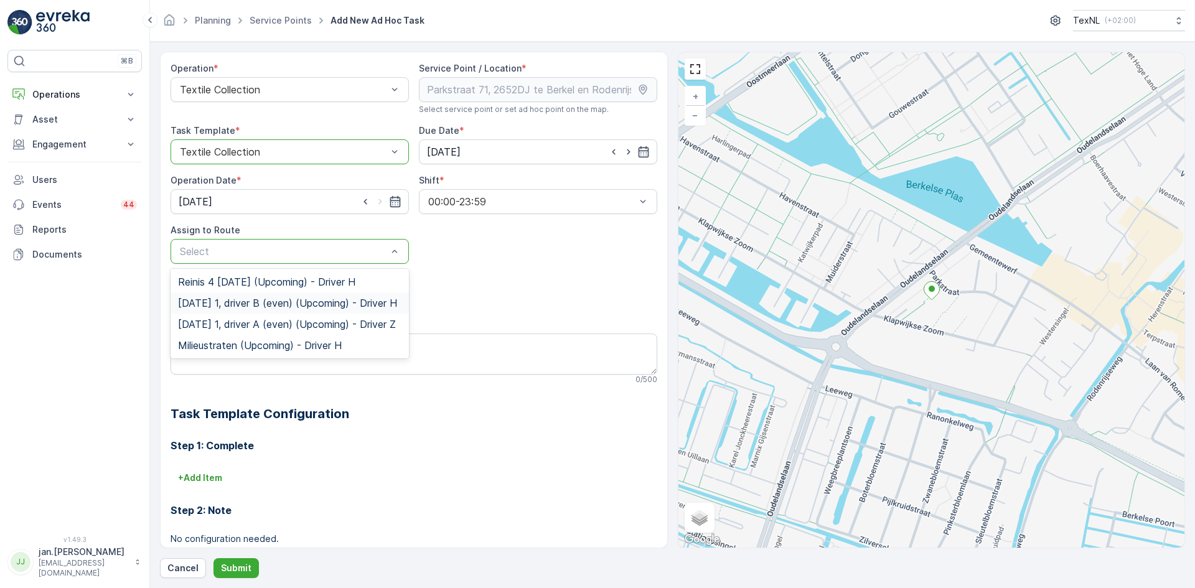
click at [255, 306] on span "[DATE] 1, driver B (even) (Upcoming) - Driver H" at bounding box center [287, 303] width 219 height 11
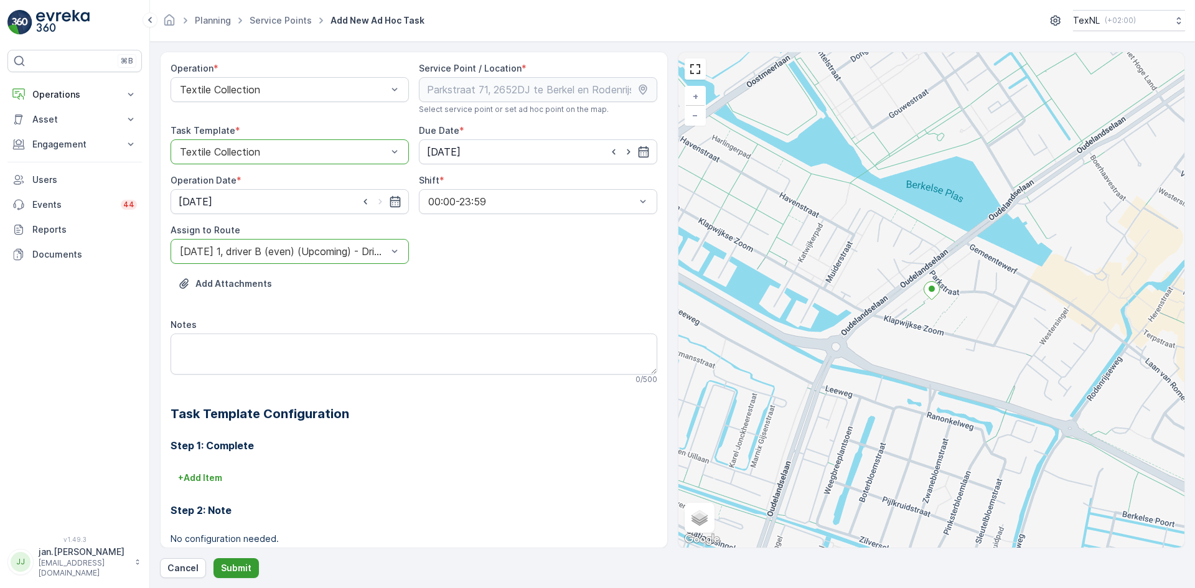
click at [235, 561] on button "Submit" at bounding box center [235, 568] width 45 height 20
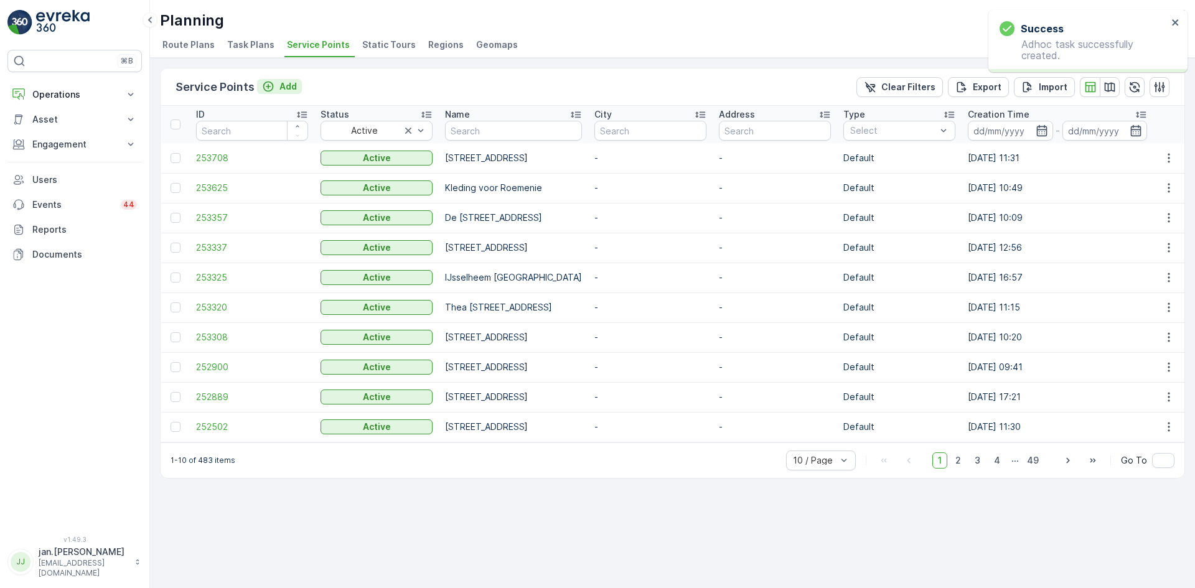
click at [294, 89] on p "Add" at bounding box center [287, 86] width 17 height 12
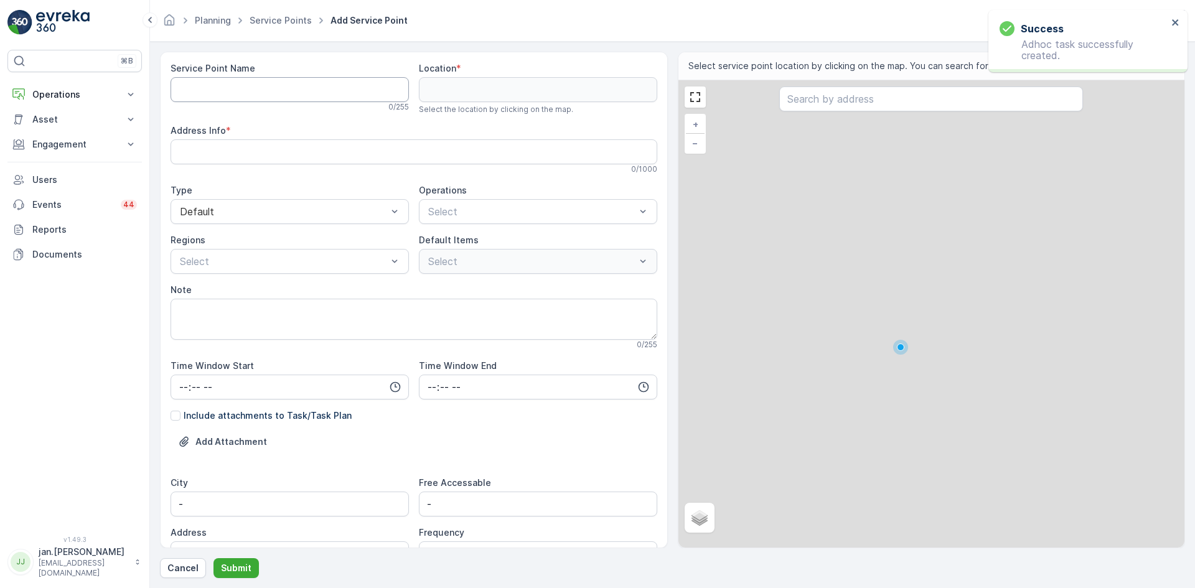
click at [263, 91] on Name "Service Point Name" at bounding box center [290, 89] width 238 height 25
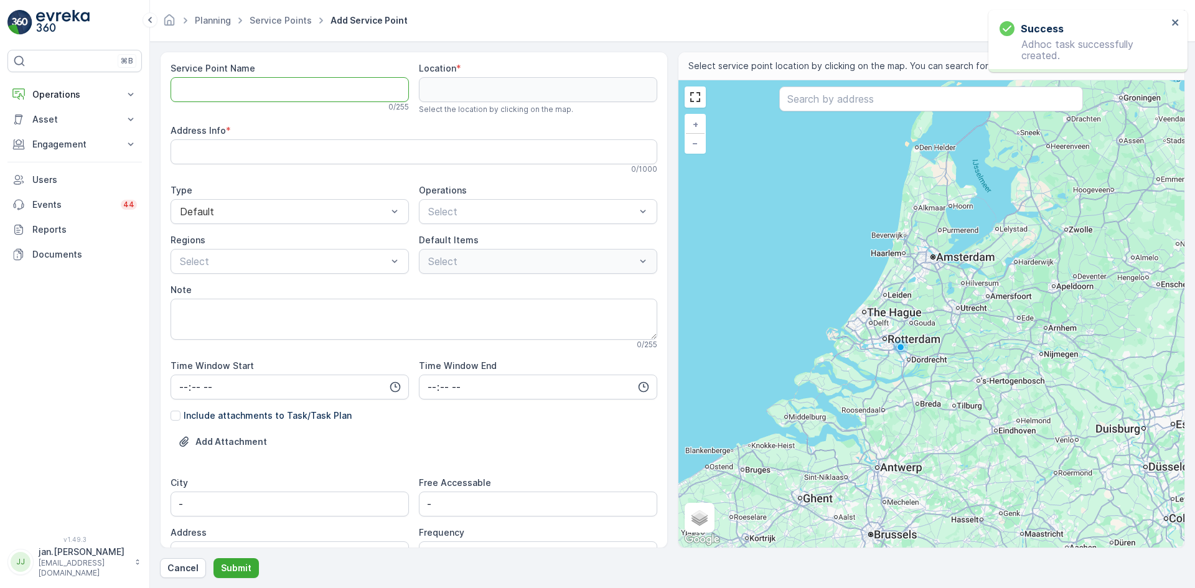
paste Name "John F. Kennedylaan 16, 2661JH te Bergschenhoek"
click at [394, 90] on icon at bounding box center [394, 89] width 12 height 12
click at [396, 90] on icon at bounding box center [394, 89] width 12 height 12
click at [389, 88] on icon at bounding box center [394, 90] width 11 height 11
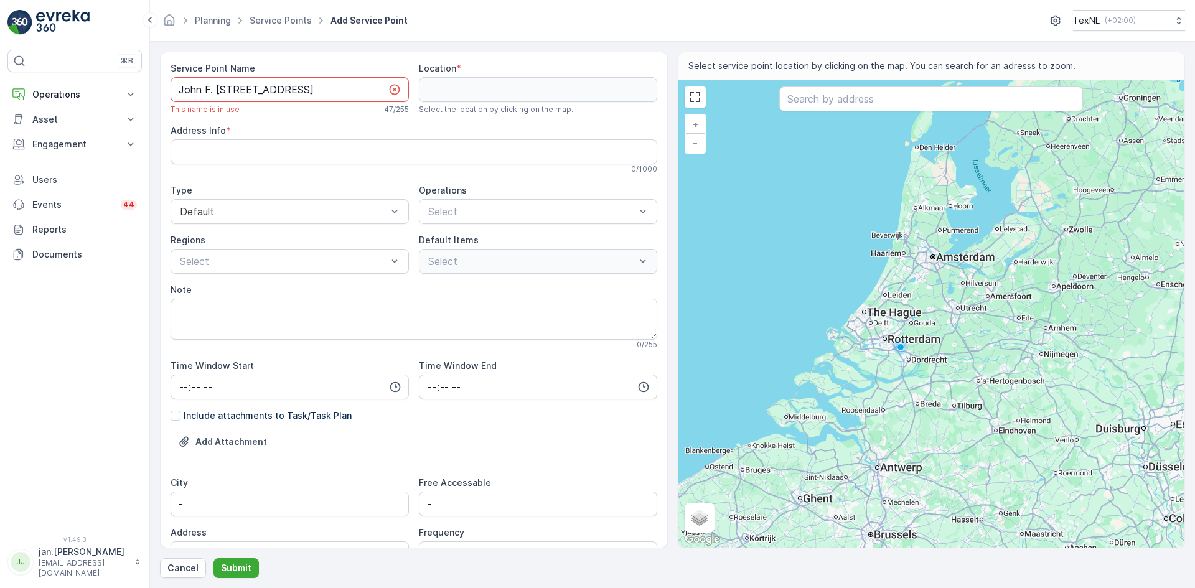
click at [522, 98] on div "Service Point Name John F. Kennedylaan 16, 2661JH te Bergschenhoek This name is…" at bounding box center [414, 364] width 487 height 604
paste Name "Parkstraat 45, 2652DJ te Berkel en Rodenrijs"
type Name "Parkstraat 45, 2652DJ te Berkel en Rodenrijs"
click at [800, 101] on input "text" at bounding box center [931, 99] width 304 height 25
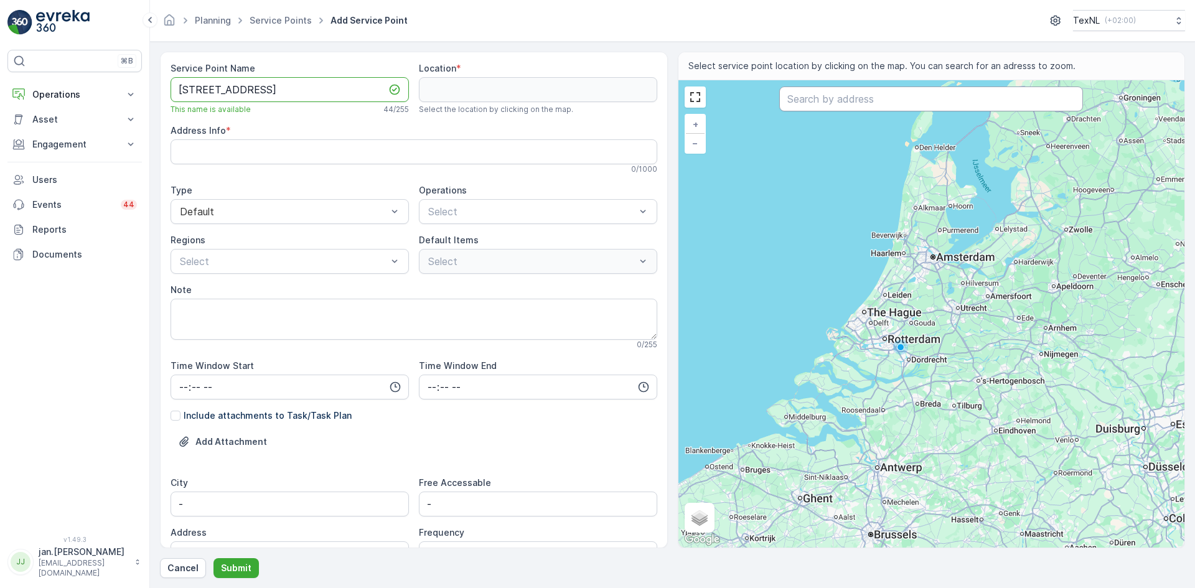
scroll to position [0, 0]
paste input "Parkstraat 45, 2652DJ te Berkel en Rodenrijs"
type input "Parkstraat 45, 2652DJ te Berkel en Rodenrijs"
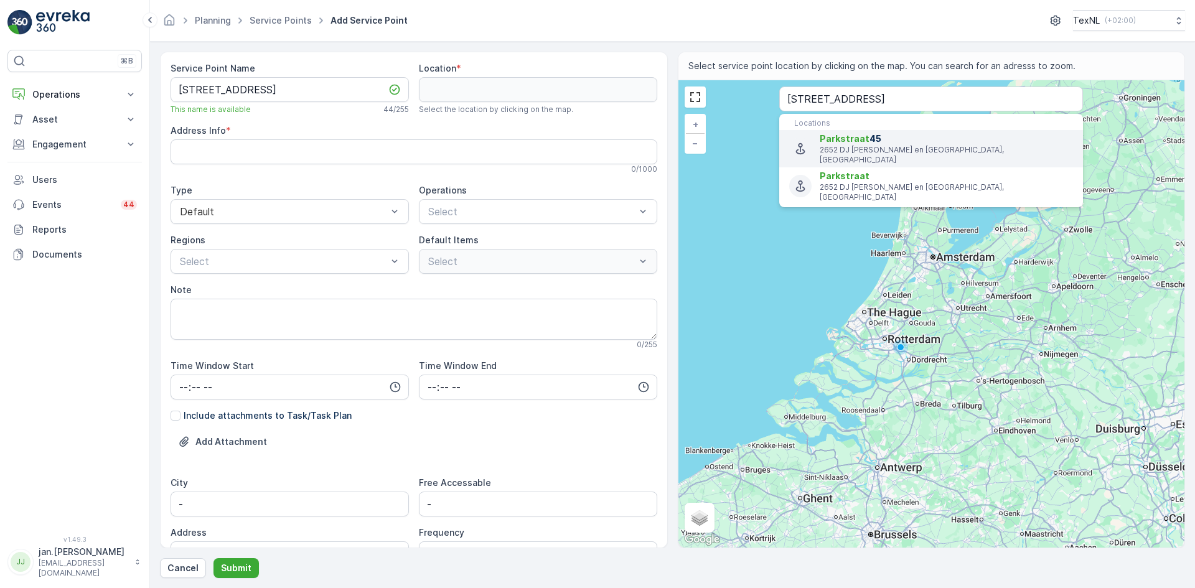
click at [820, 148] on p "2652 DJ Berkel en Rodenrijs, Netherlands" at bounding box center [946, 155] width 253 height 20
type input "51.9940195,4.4694755"
type Info "Parkstraat 45, 2652 DJ Berkel en Rodenrijs, Netherlands"
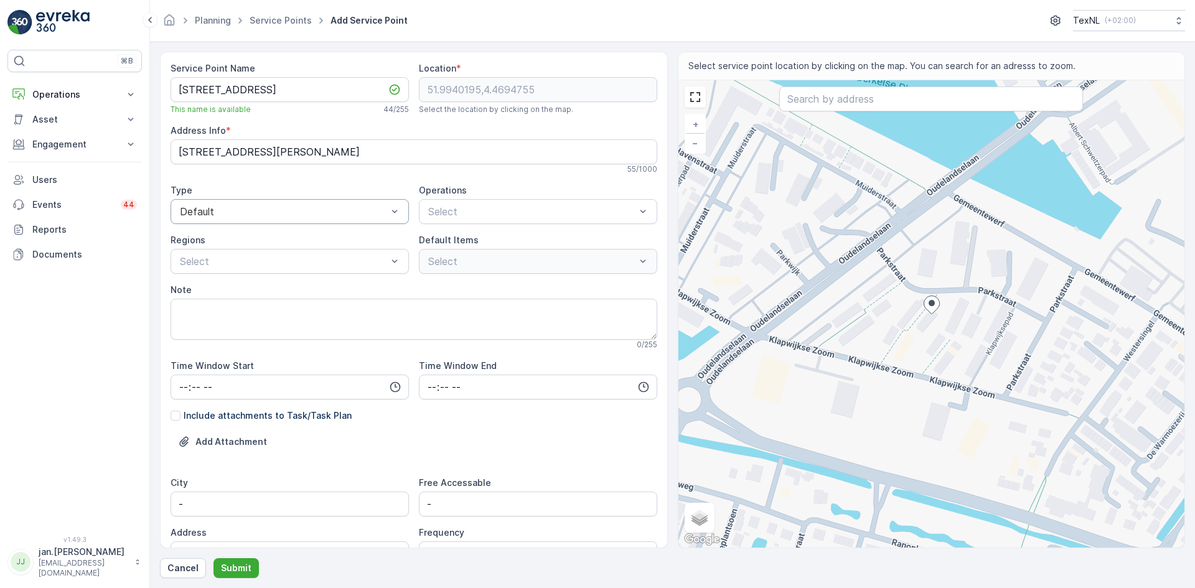
click at [260, 174] on div "55 / 1000" at bounding box center [414, 169] width 487 height 10
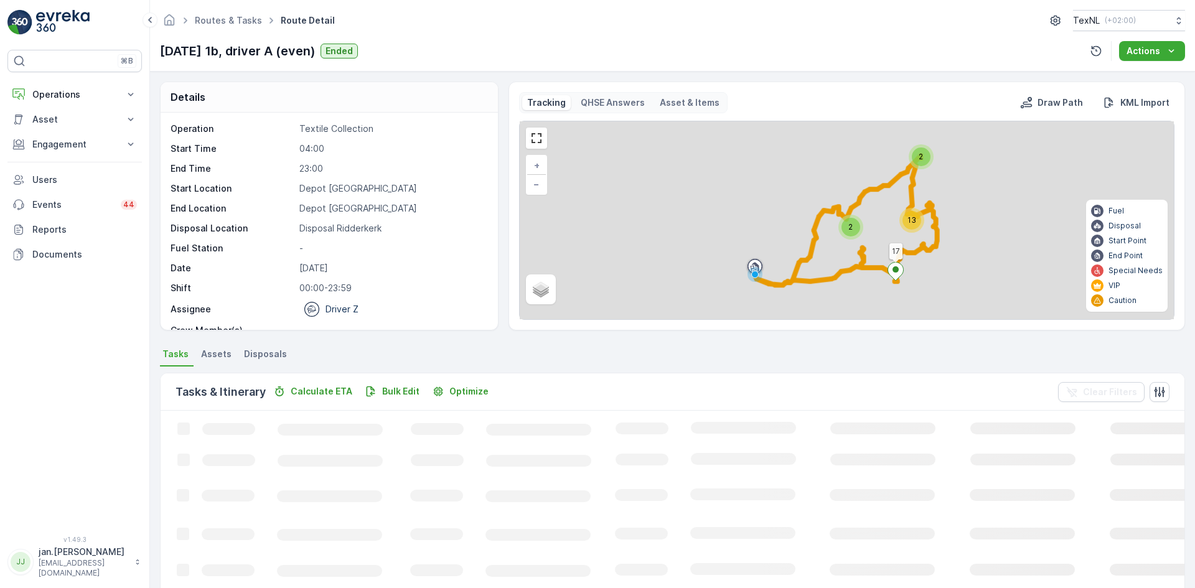
click at [80, 94] on p "Operations" at bounding box center [74, 94] width 85 height 12
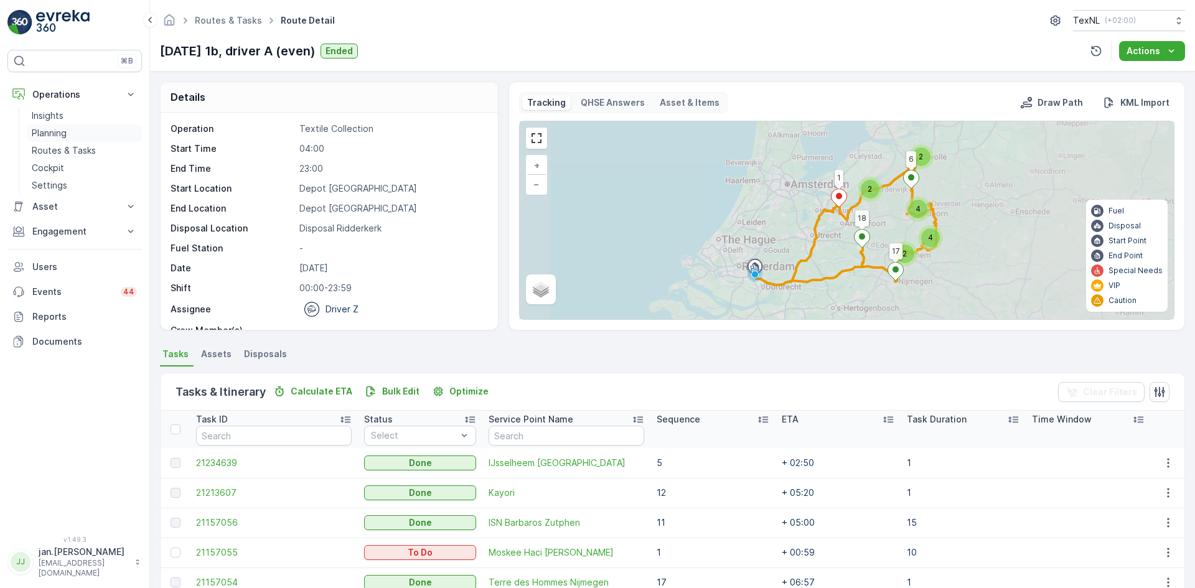
click at [52, 134] on p "Planning" at bounding box center [49, 133] width 35 height 12
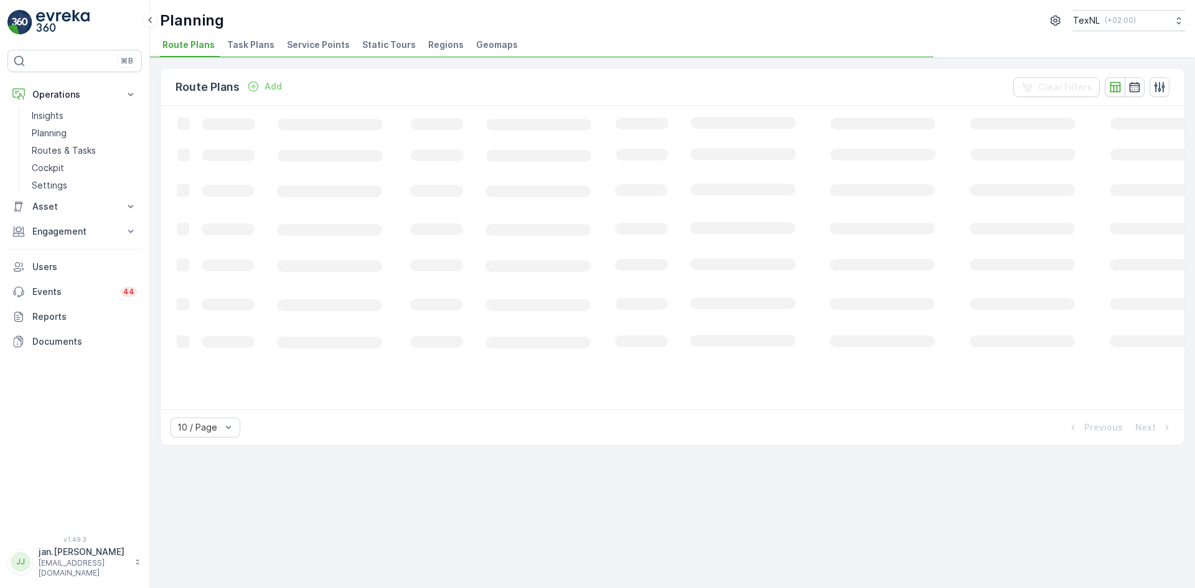
drag, startPoint x: 317, startPoint y: 40, endPoint x: 320, endPoint y: 47, distance: 7.0
click at [317, 40] on span "Service Points" at bounding box center [318, 45] width 63 height 12
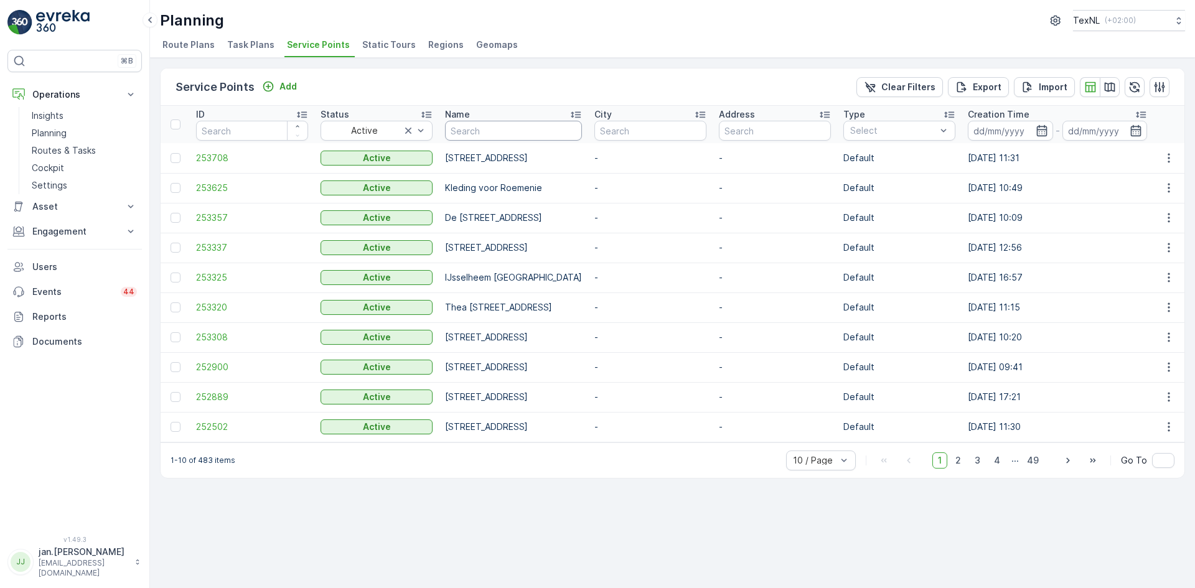
click at [497, 133] on input "text" at bounding box center [513, 131] width 137 height 20
paste input "John F. Kennedylaan 16, 2661JH te Bergschenhoek"
type input "John F. Kennedylaan 16, 2661JH te Bergschenhoek"
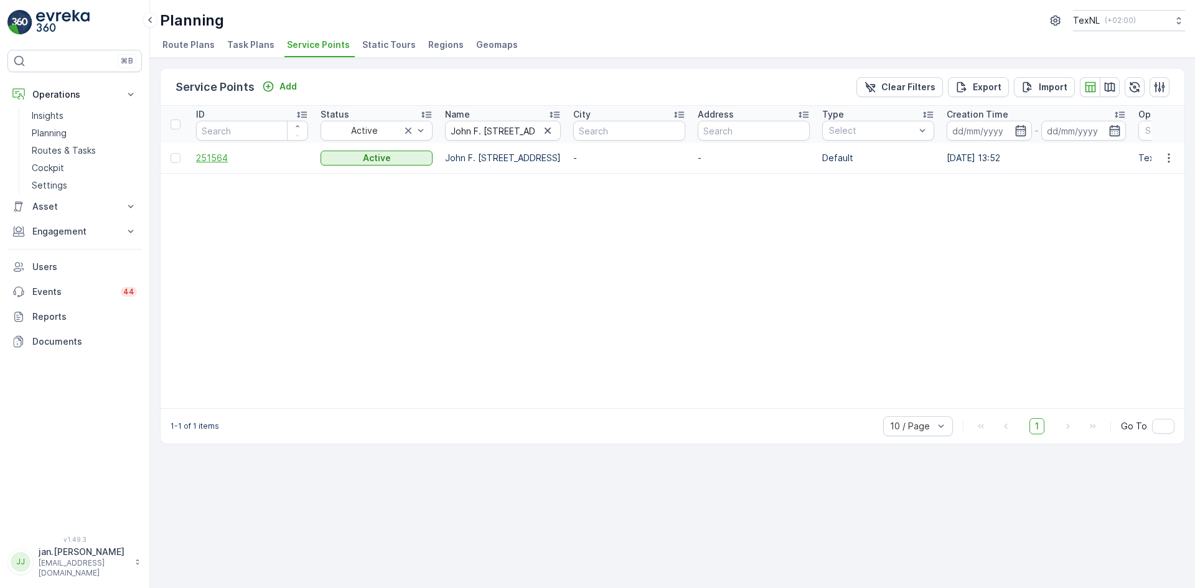
click at [203, 158] on span "251564" at bounding box center [252, 158] width 112 height 12
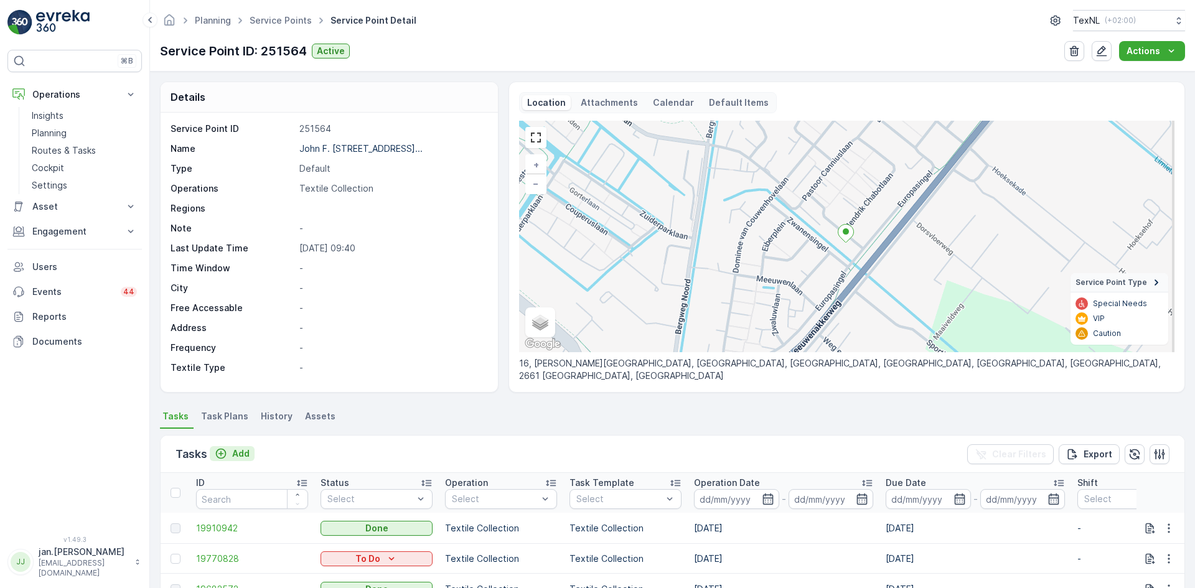
click at [244, 454] on p "Add" at bounding box center [240, 454] width 17 height 12
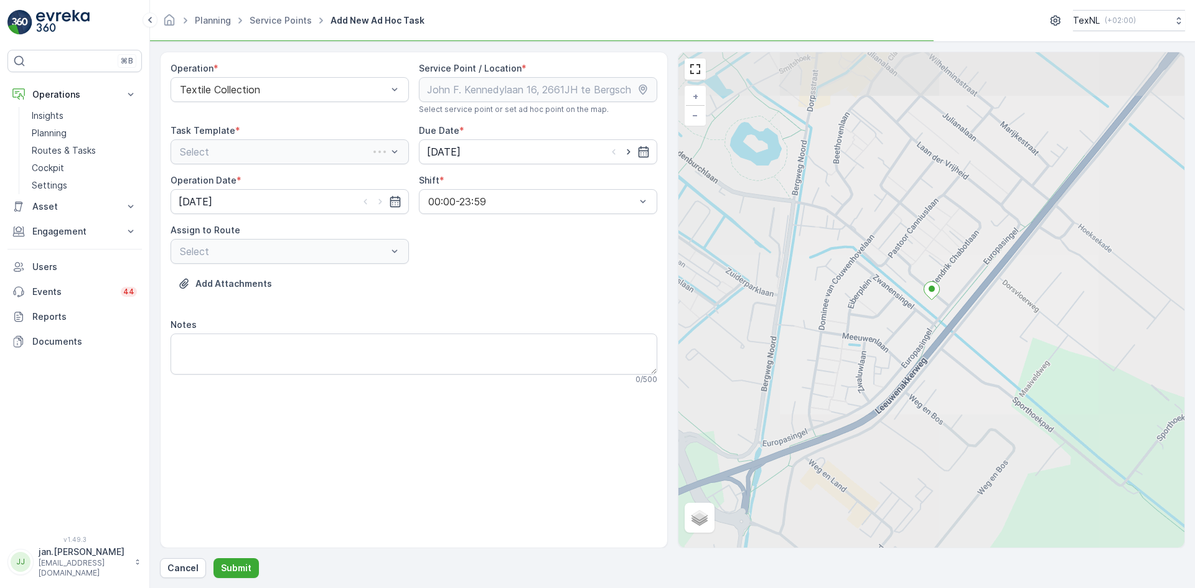
click at [276, 150] on div "Select" at bounding box center [290, 151] width 238 height 25
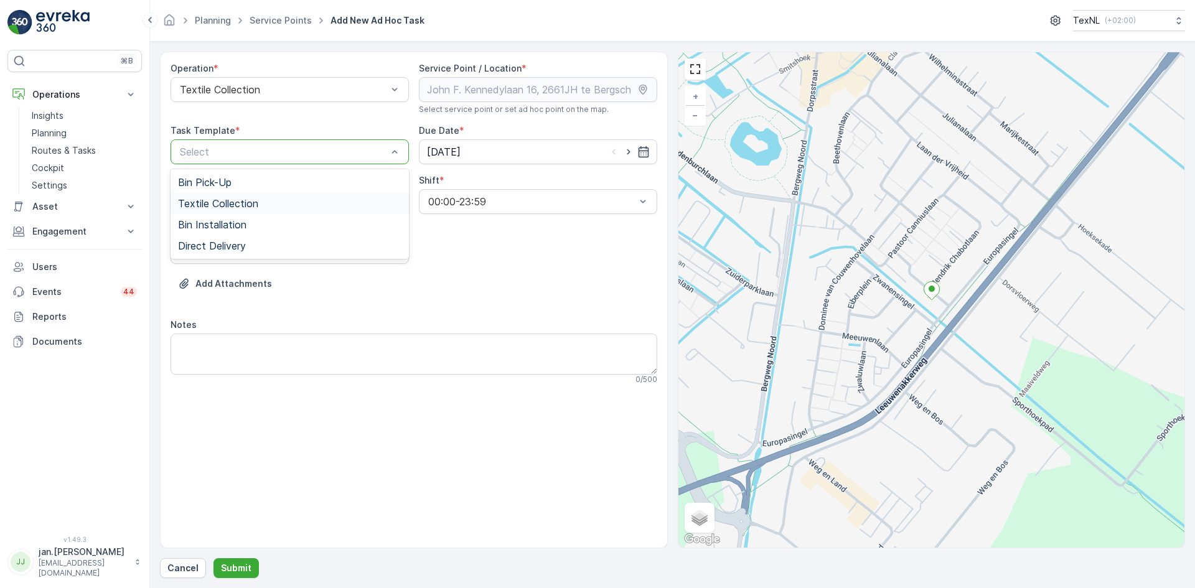
drag, startPoint x: 222, startPoint y: 201, endPoint x: 281, endPoint y: 192, distance: 60.5
click at [222, 200] on span "Textile Collection" at bounding box center [218, 203] width 80 height 11
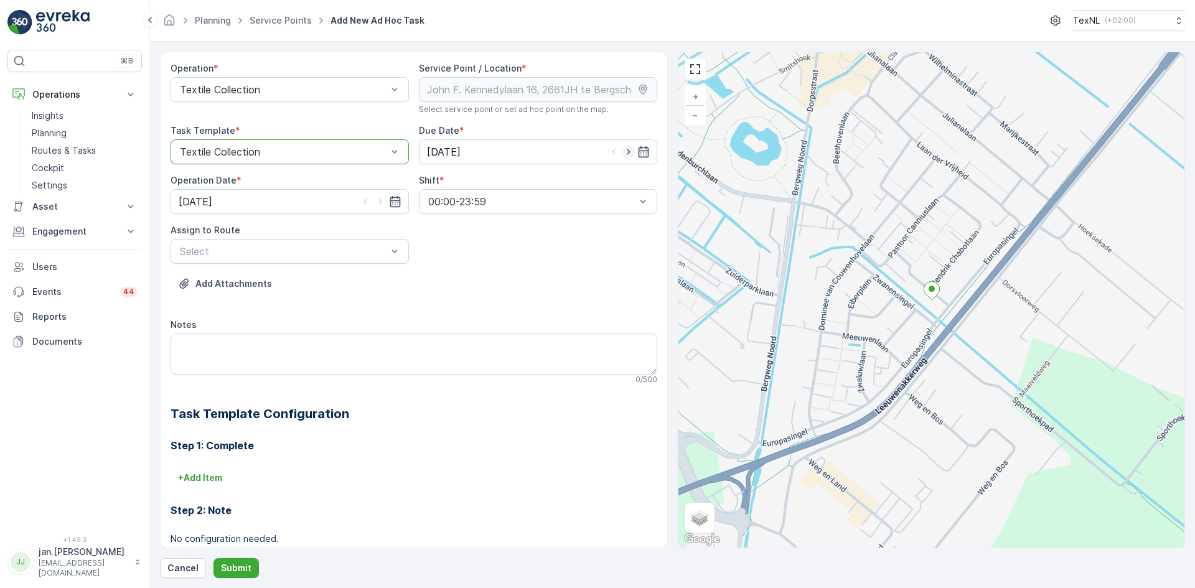
click at [624, 152] on icon "button" at bounding box center [628, 152] width 12 height 12
type input "[DATE]"
click at [383, 204] on icon "button" at bounding box center [380, 201] width 12 height 12
type input "[DATE]"
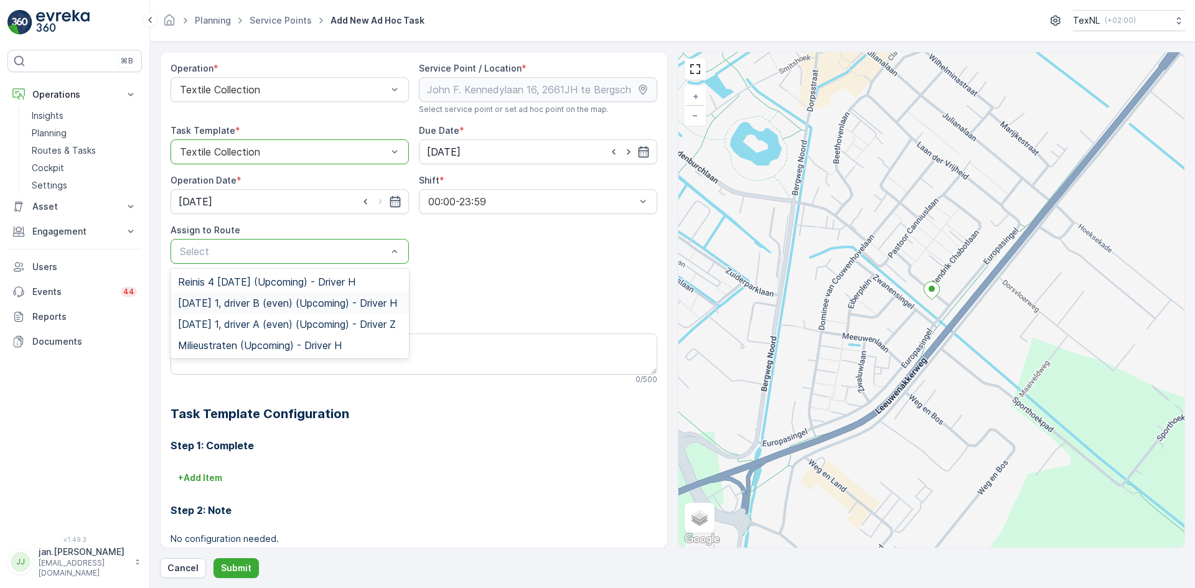
click at [259, 299] on span "[DATE] 1, driver B (even) (Upcoming) - Driver H" at bounding box center [287, 303] width 219 height 11
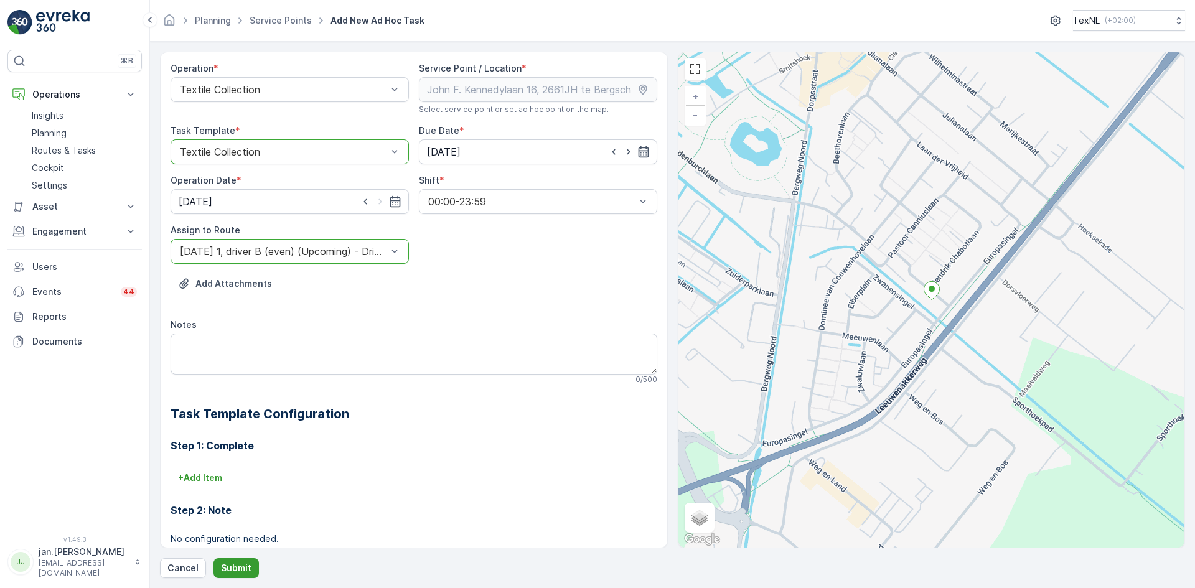
click at [230, 570] on p "Submit" at bounding box center [236, 568] width 30 height 12
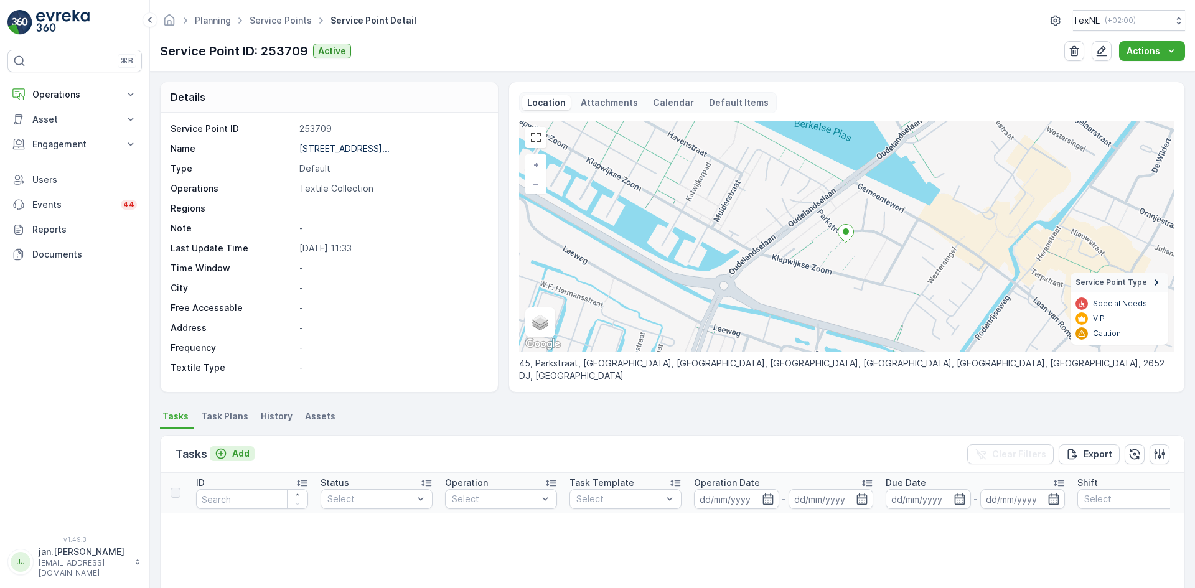
click at [241, 453] on p "Add" at bounding box center [240, 454] width 17 height 12
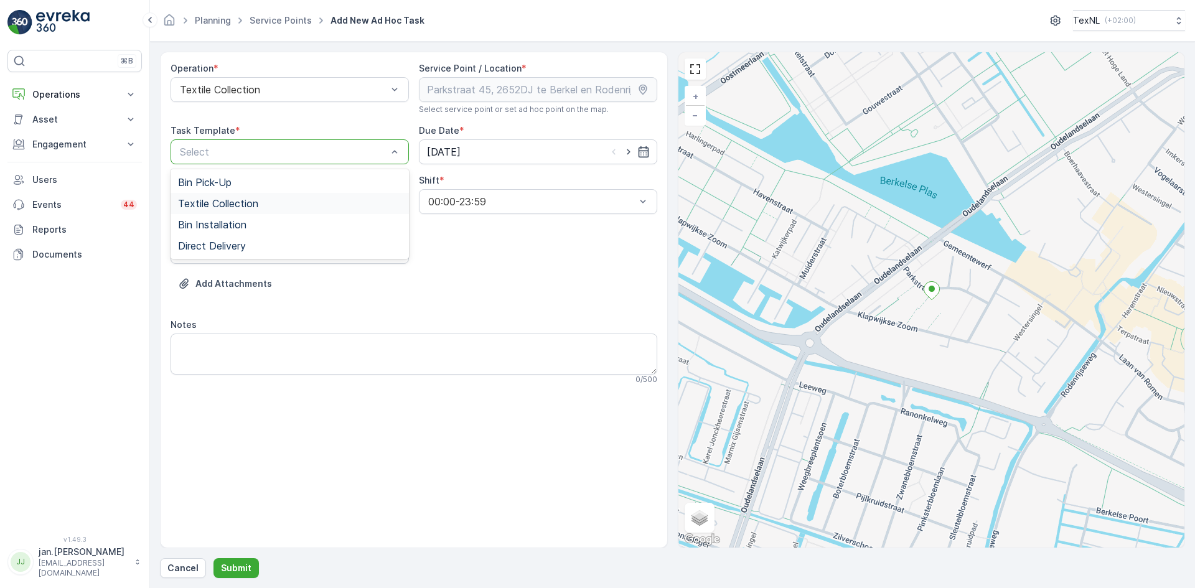
click at [207, 204] on span "Textile Collection" at bounding box center [218, 203] width 80 height 11
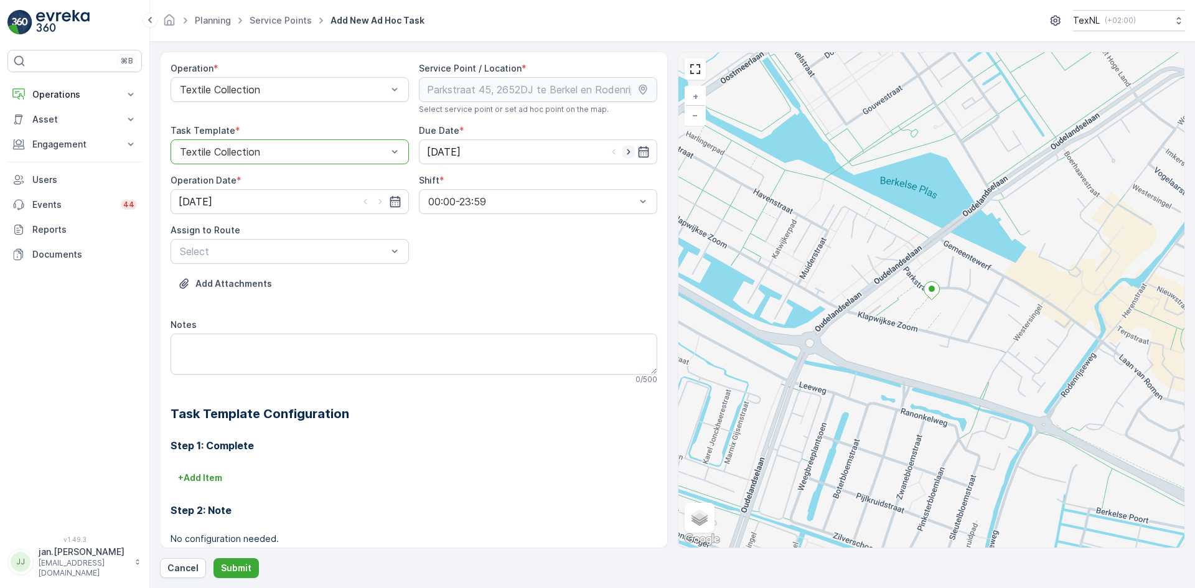
click at [625, 152] on icon "button" at bounding box center [628, 152] width 12 height 12
type input "[DATE]"
click at [378, 202] on icon "button" at bounding box center [380, 201] width 12 height 12
type input "[DATE]"
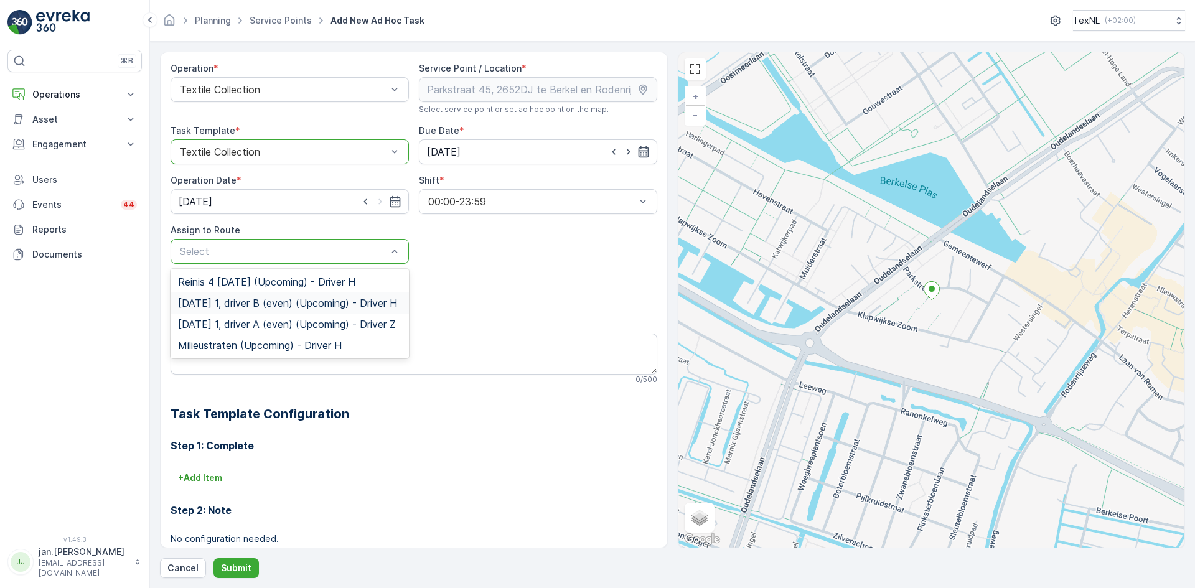
click at [270, 302] on span "[DATE] 1, driver B (even) (Upcoming) - Driver H" at bounding box center [287, 303] width 219 height 11
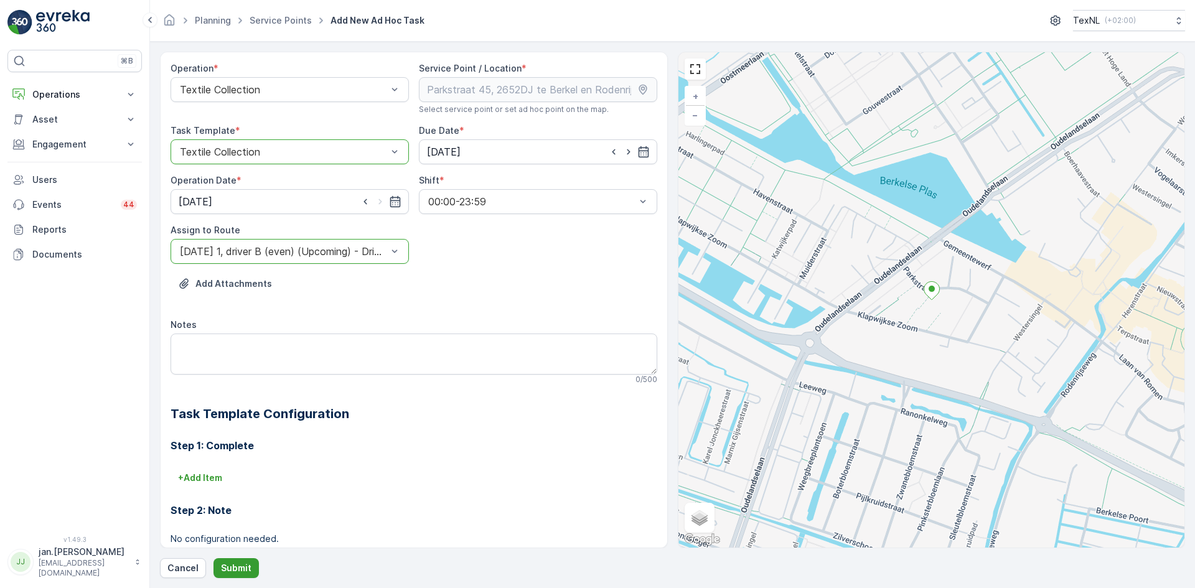
click at [238, 563] on p "Submit" at bounding box center [236, 568] width 30 height 12
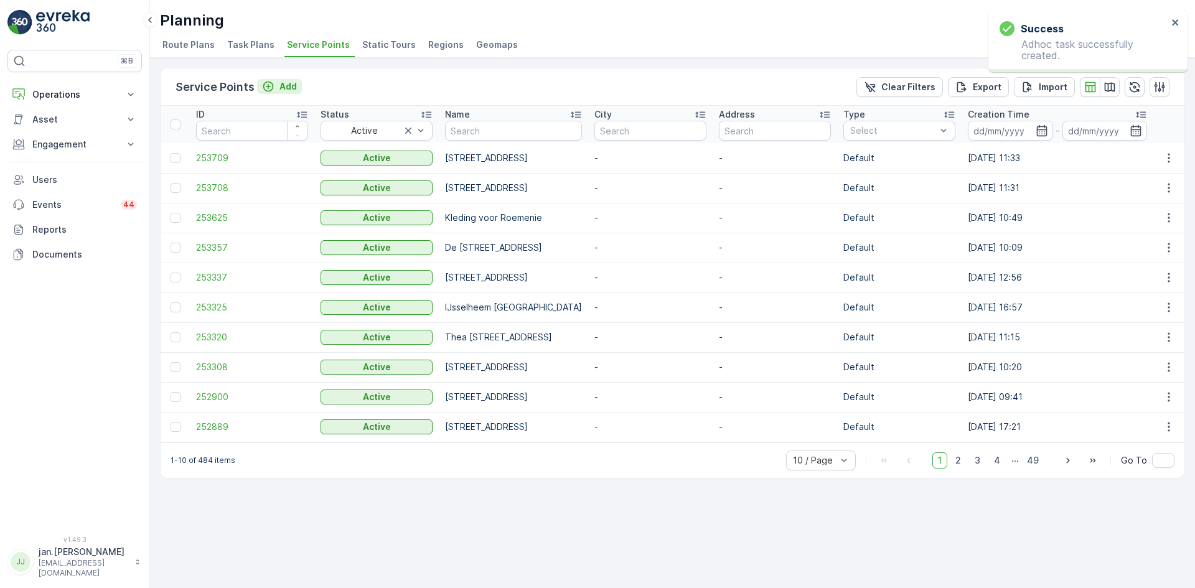
click at [293, 85] on p "Add" at bounding box center [287, 86] width 17 height 12
